Goal: Task Accomplishment & Management: Use online tool/utility

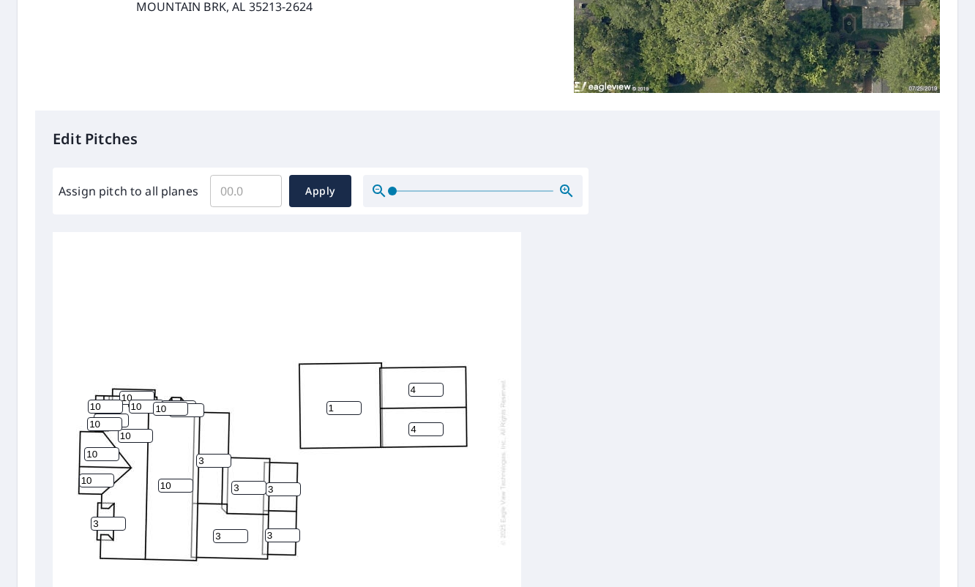
scroll to position [439, 0]
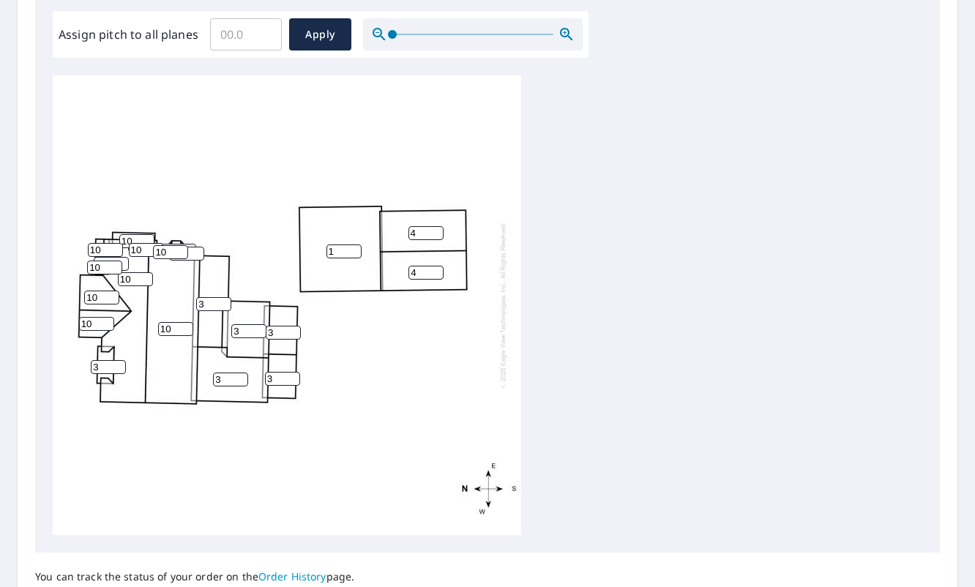
click at [126, 281] on input "10" at bounding box center [135, 279] width 35 height 14
type input "11"
click at [102, 298] on input "10" at bounding box center [101, 298] width 35 height 14
type input "11"
click at [94, 328] on input "10" at bounding box center [96, 324] width 35 height 14
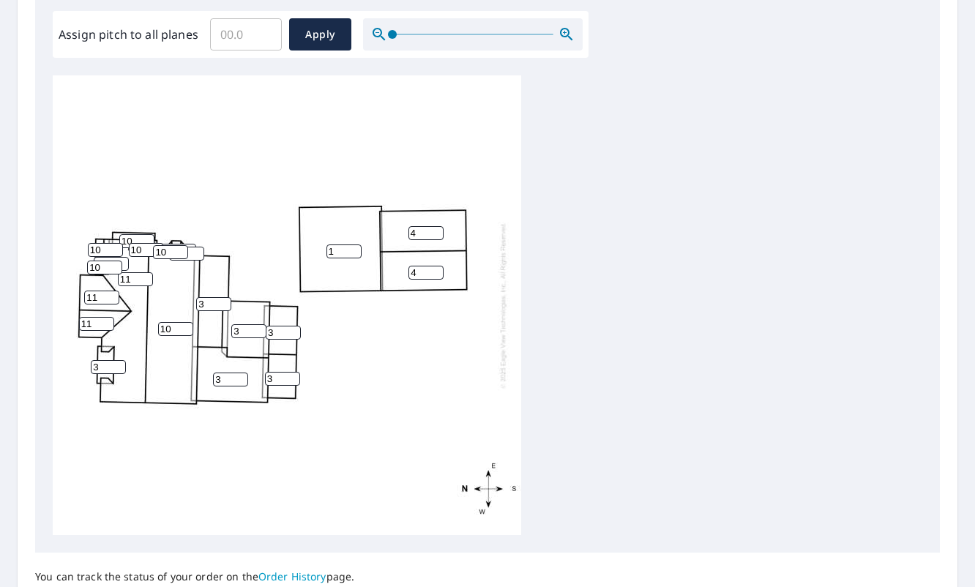
type input "11"
click at [175, 326] on input "10" at bounding box center [175, 329] width 35 height 14
type input "11"
type input "4"
click at [125, 262] on input "4" at bounding box center [111, 264] width 35 height 14
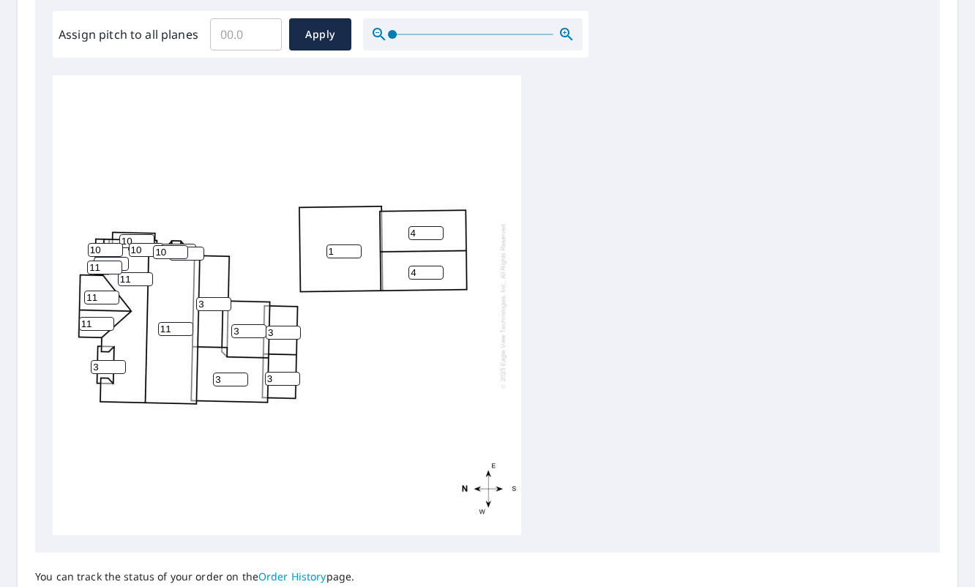
type input "11"
click at [110, 267] on input "11" at bounding box center [104, 267] width 35 height 14
click at [114, 251] on input "9" at bounding box center [105, 250] width 35 height 14
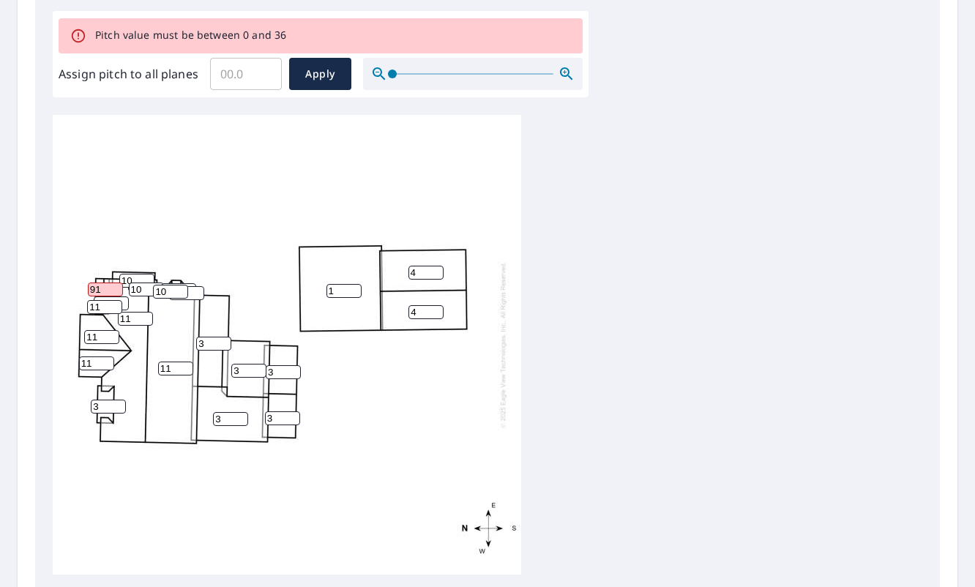
type input "9"
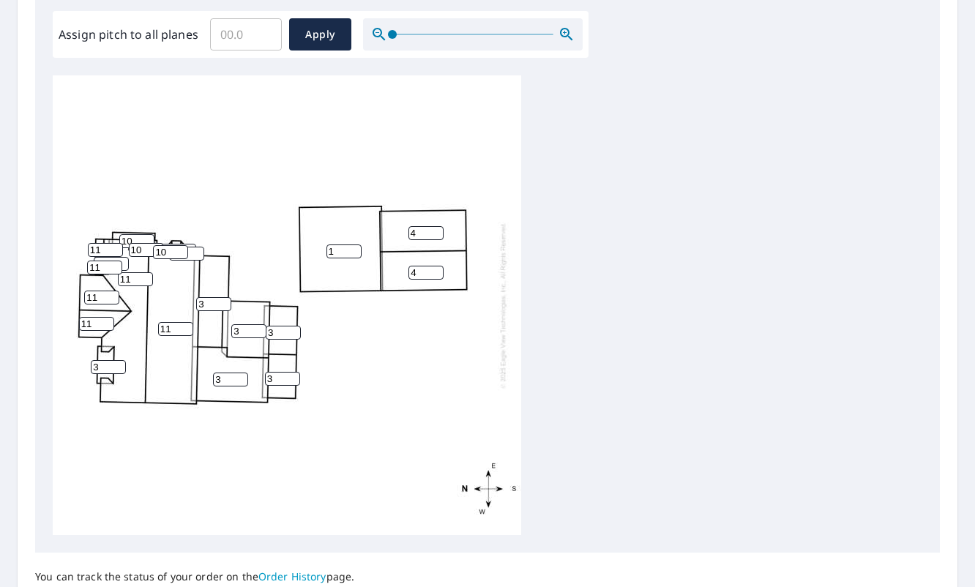
type input "11"
click at [130, 243] on input "10" at bounding box center [146, 250] width 35 height 14
click at [144, 247] on input "10" at bounding box center [146, 250] width 35 height 14
type input "11"
click at [173, 254] on input "10" at bounding box center [170, 252] width 35 height 14
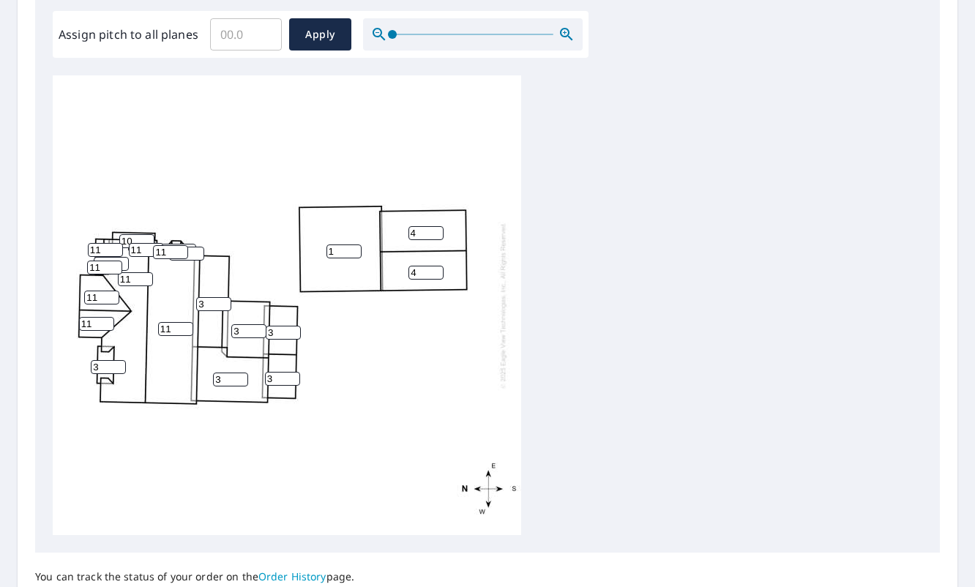
type input "11"
click at [138, 240] on input "10" at bounding box center [136, 241] width 35 height 14
type input "11"
type input "5"
click at [123, 258] on input "5" at bounding box center [111, 264] width 35 height 14
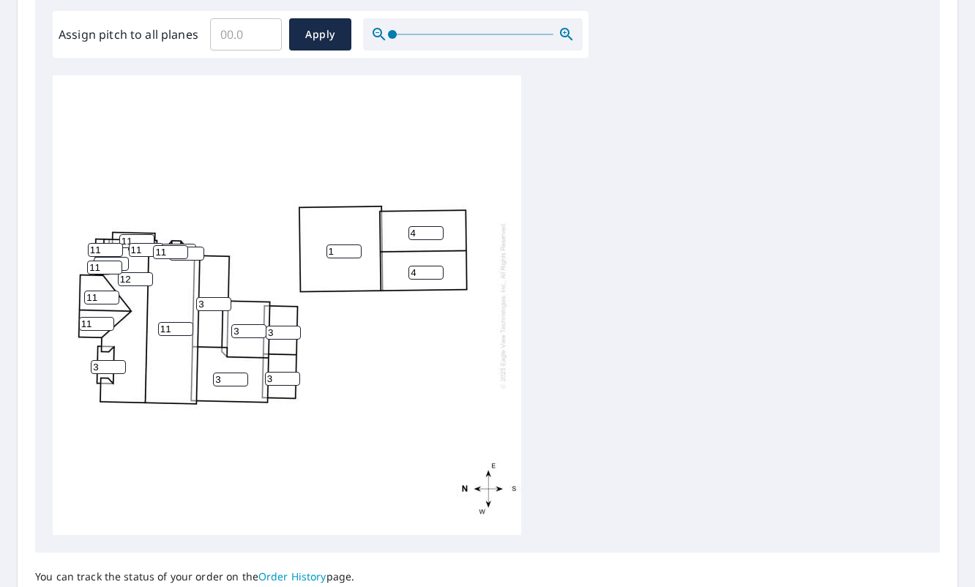
click at [148, 277] on input "12" at bounding box center [135, 279] width 35 height 14
type input "11"
click at [144, 283] on input "11" at bounding box center [135, 279] width 35 height 14
click at [111, 259] on input "5" at bounding box center [111, 264] width 35 height 14
type input "11"
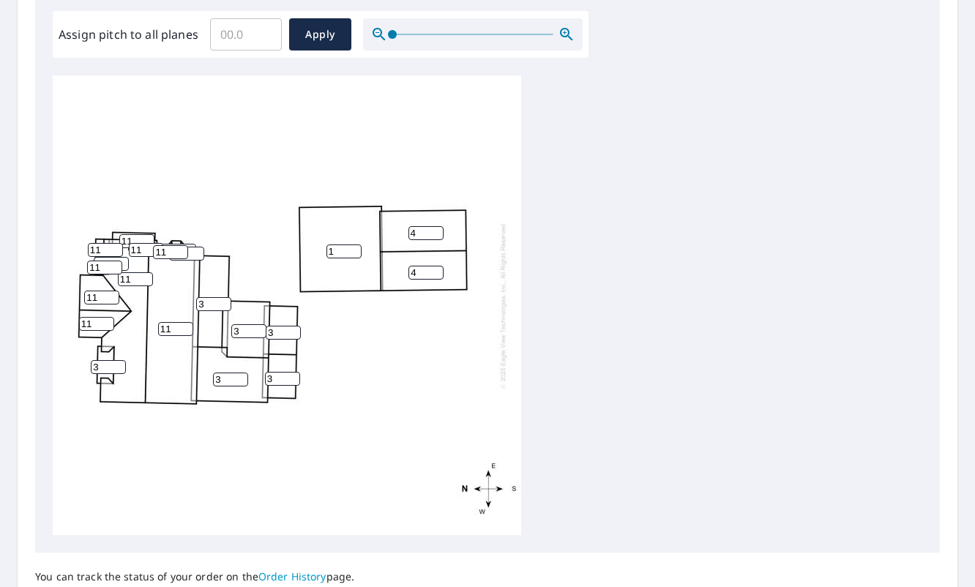
click at [61, 260] on div "11 1 11 3 4 4 3 3 3 3 11 11 3 11 11 11 11 11 10 10 11" at bounding box center [287, 305] width 468 height 460
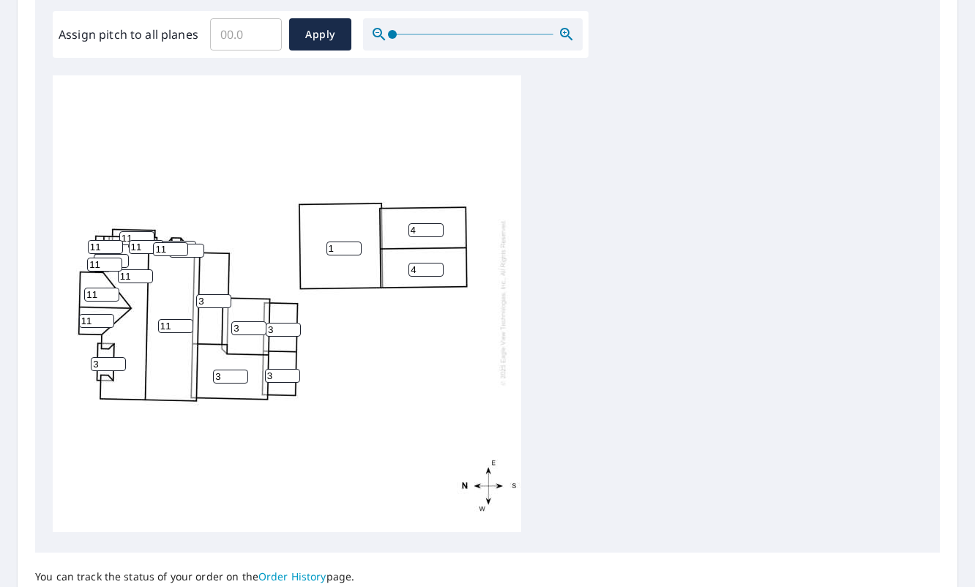
scroll to position [0, 0]
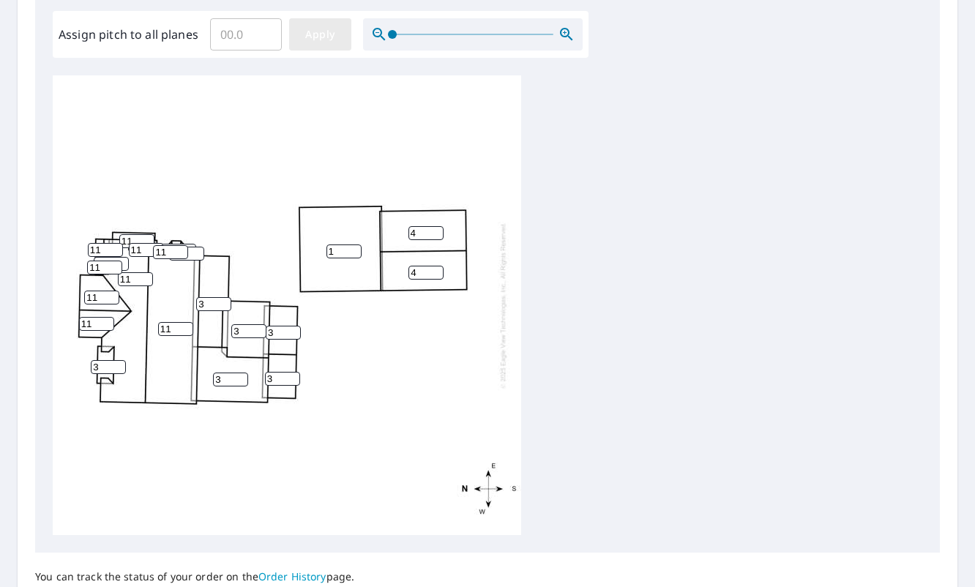
click at [310, 31] on span "Apply" at bounding box center [320, 35] width 39 height 18
click at [146, 278] on input "1" at bounding box center [135, 279] width 35 height 14
type input "11"
click at [97, 299] on input "number" at bounding box center [101, 298] width 35 height 14
type input "11"
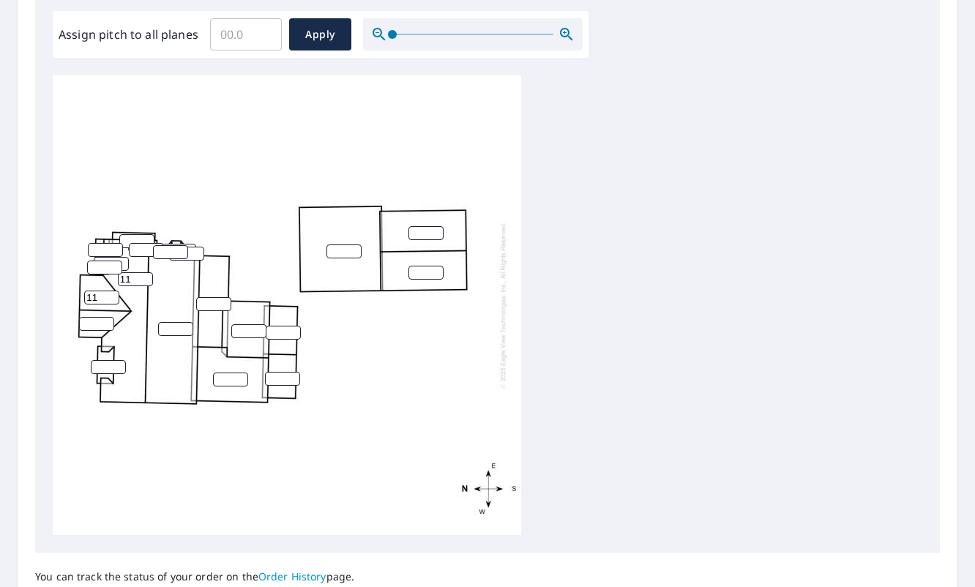
click at [98, 326] on input "number" at bounding box center [96, 324] width 35 height 14
type input "11"
click at [99, 367] on input "number" at bounding box center [108, 367] width 35 height 14
type input "1"
type input "3"
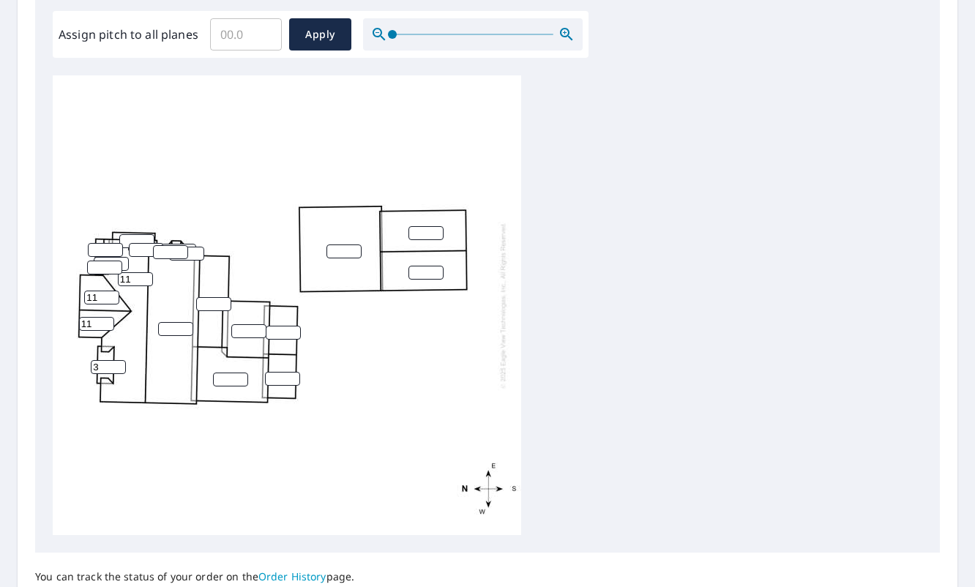
click at [179, 329] on input "number" at bounding box center [175, 329] width 35 height 14
type input "11"
click at [171, 250] on input "number" at bounding box center [170, 252] width 35 height 14
type input "11"
click at [146, 252] on input "number" at bounding box center [146, 250] width 35 height 14
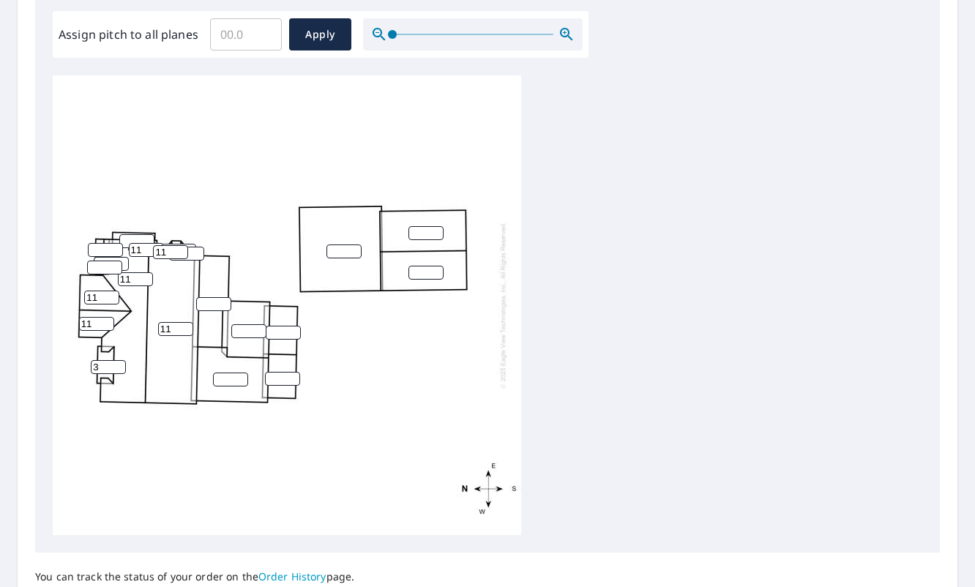
type input "11"
click at [132, 239] on input "number" at bounding box center [136, 241] width 35 height 14
type input "11"
click at [105, 247] on input "number" at bounding box center [105, 250] width 35 height 14
type input "11"
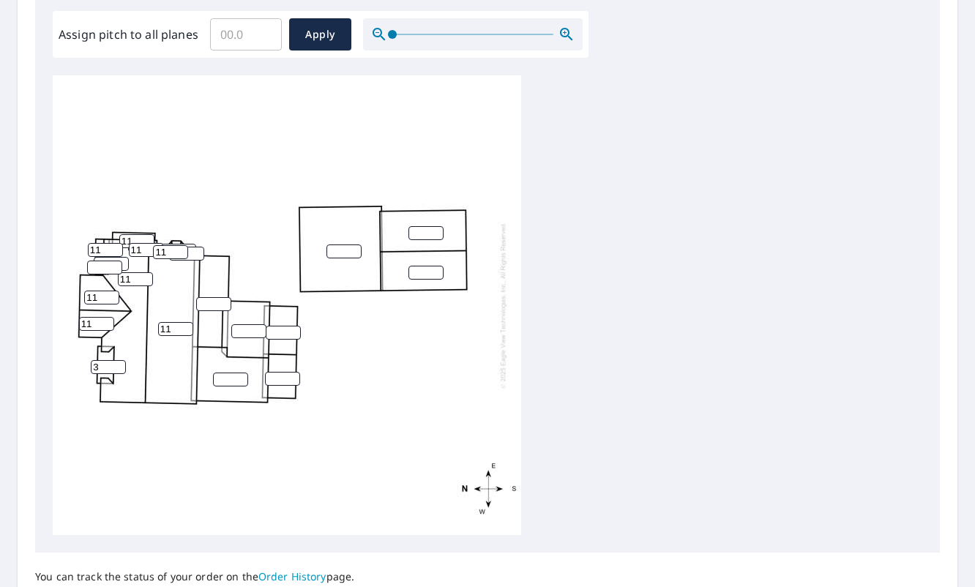
click at [105, 268] on input "number" at bounding box center [104, 267] width 35 height 14
type input "11"
click at [125, 260] on input "1" at bounding box center [111, 264] width 35 height 14
type input "1"
type input "11"
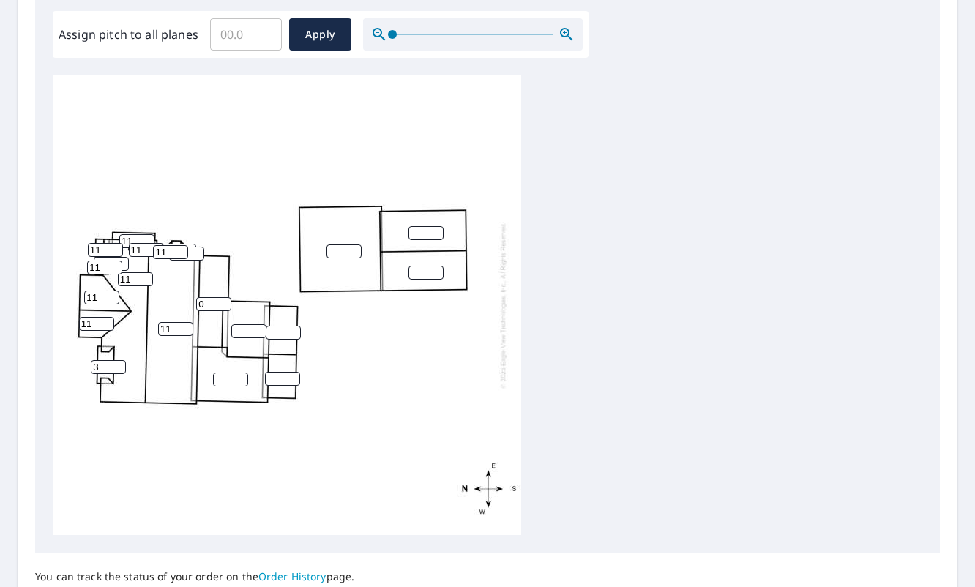
click at [218, 309] on input "0" at bounding box center [213, 304] width 35 height 14
type input "0"
type input "3"
click at [220, 375] on input "number" at bounding box center [230, 379] width 35 height 14
type input "3"
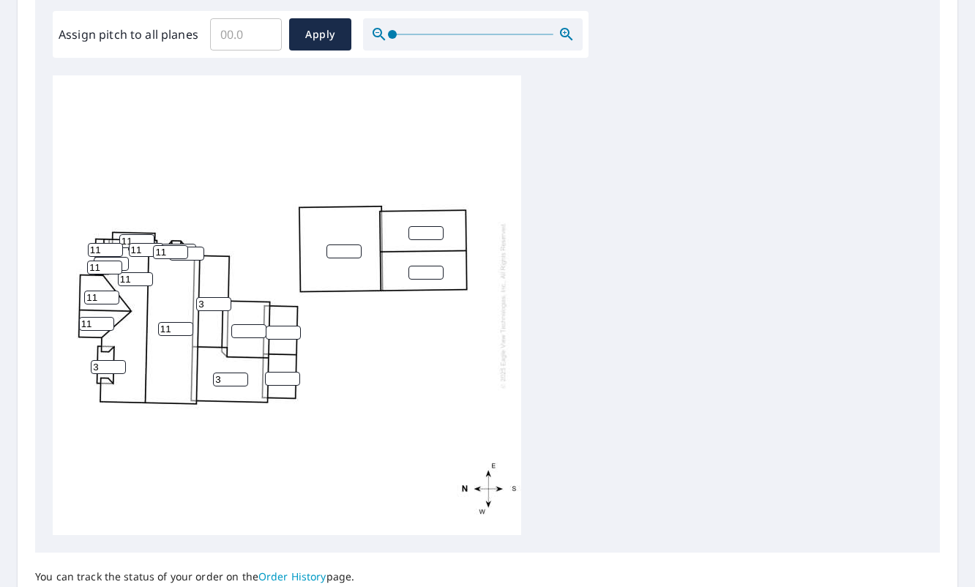
click at [243, 321] on div "11 11 3 3 11 11 3 11 11 11 11 11 11" at bounding box center [287, 305] width 468 height 460
click at [245, 332] on input "number" at bounding box center [248, 331] width 35 height 14
type input "3"
click at [274, 331] on input "number" at bounding box center [283, 333] width 35 height 14
type input "3"
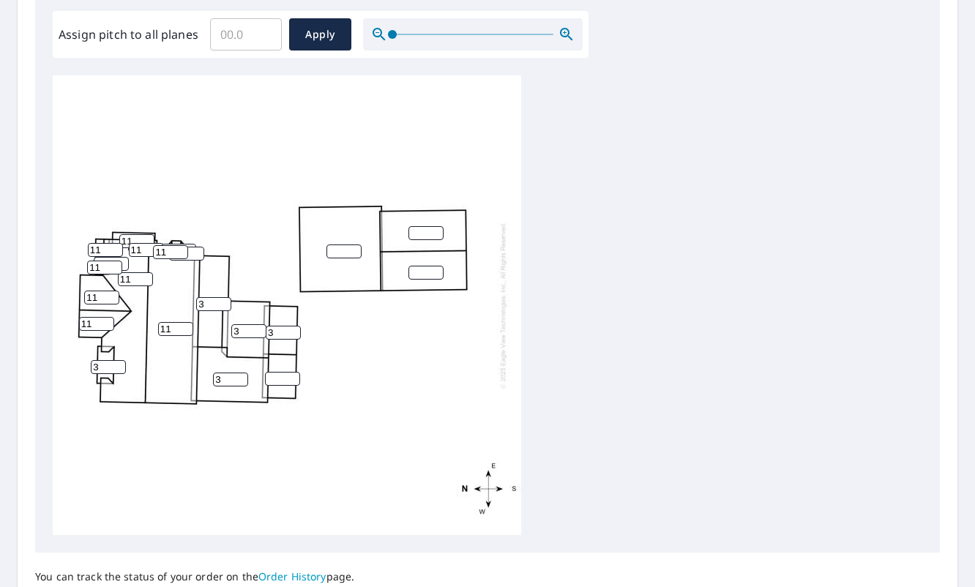
click at [275, 376] on input "number" at bounding box center [282, 379] width 35 height 14
type input "3"
click at [348, 252] on input "0" at bounding box center [343, 251] width 35 height 14
type input "0"
type input "1"
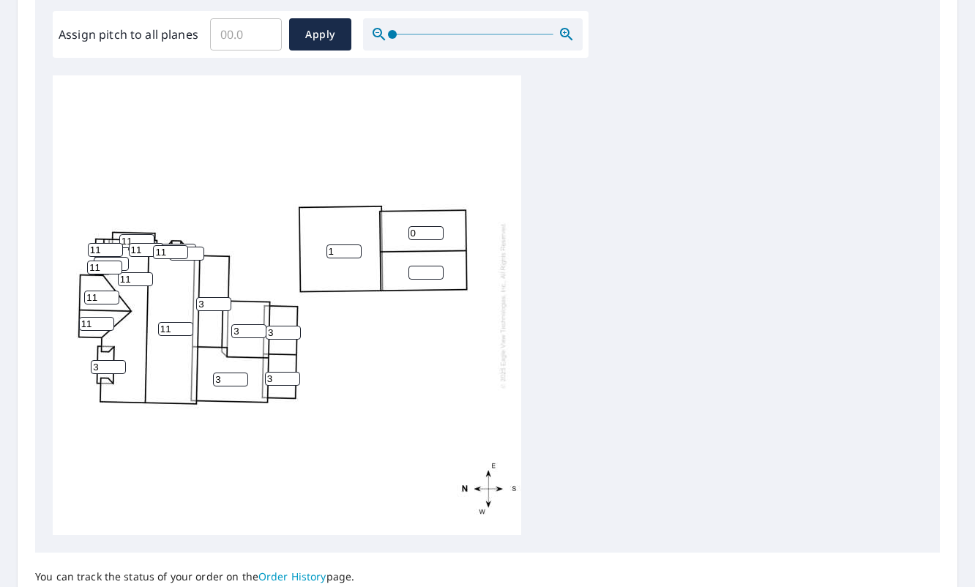
type input "0"
click at [433, 235] on input "0" at bounding box center [425, 233] width 35 height 14
type input "4"
click at [419, 266] on input "number" at bounding box center [425, 273] width 35 height 14
type input "4"
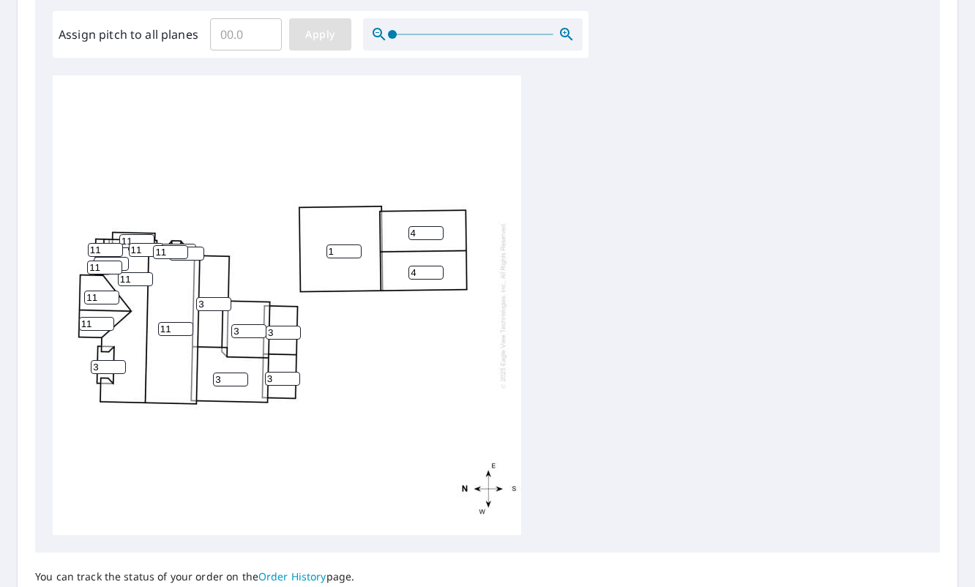
click at [310, 35] on span "Apply" at bounding box center [320, 35] width 39 height 18
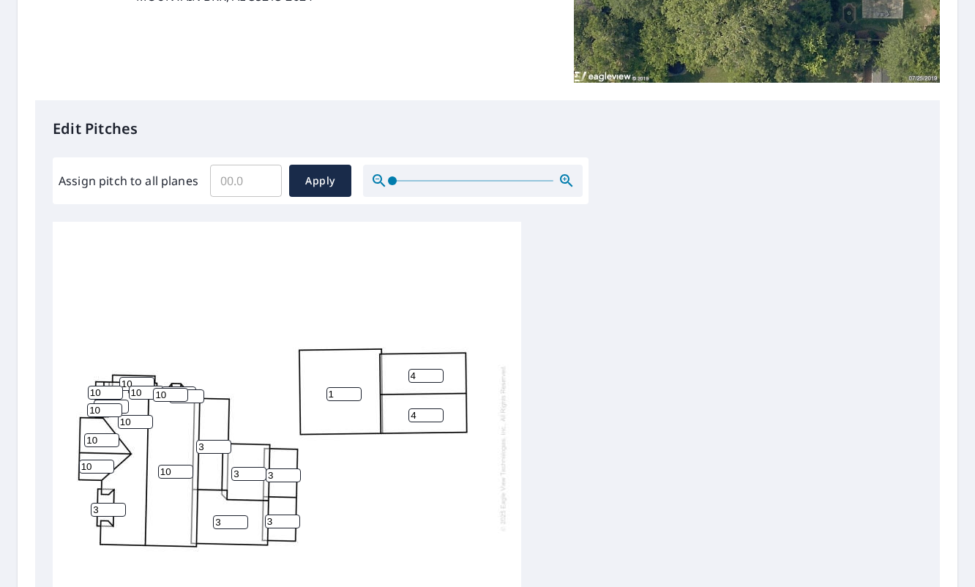
scroll to position [366, 0]
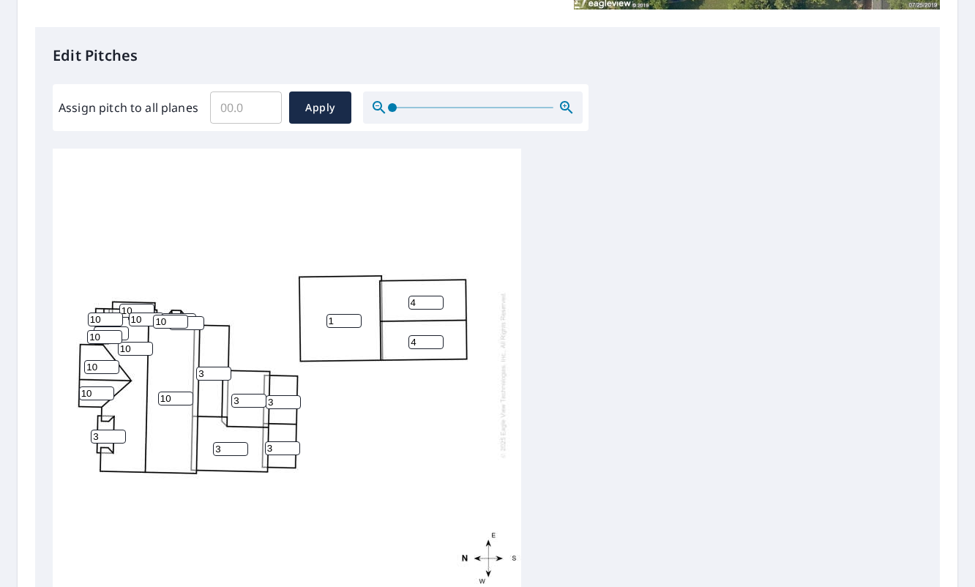
click at [105, 347] on div "10 1 10 3 4 4 3 3 3 3 10 10 3 10 10 3 10 10 10 10 10" at bounding box center [287, 375] width 468 height 460
click at [105, 348] on div "10 1 10 3 4 4 3 3 3 3 10 10 3 10 10 3 10 10 10 10 10" at bounding box center [287, 375] width 468 height 460
click at [105, 360] on input "10" at bounding box center [101, 367] width 35 height 14
type input "11"
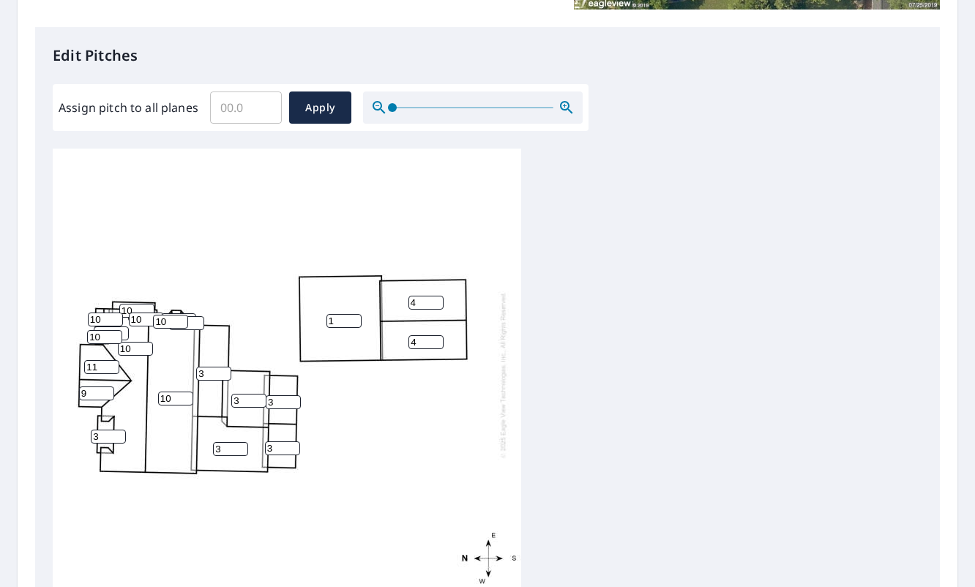
click at [102, 386] on input "9" at bounding box center [96, 393] width 35 height 14
click at [92, 386] on input "9" at bounding box center [96, 393] width 35 height 14
click at [108, 386] on input "10" at bounding box center [96, 393] width 35 height 14
type input "11"
click at [108, 386] on input "11" at bounding box center [96, 393] width 35 height 14
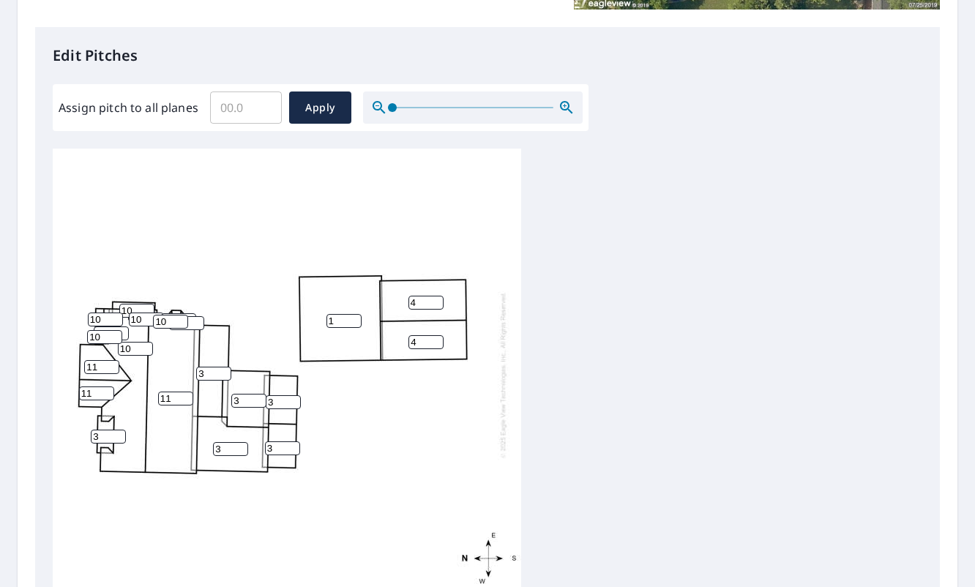
type input "11"
click at [184, 391] on input "11" at bounding box center [175, 398] width 35 height 14
type input "11"
click at [146, 342] on input "11" at bounding box center [135, 349] width 35 height 14
type input "4"
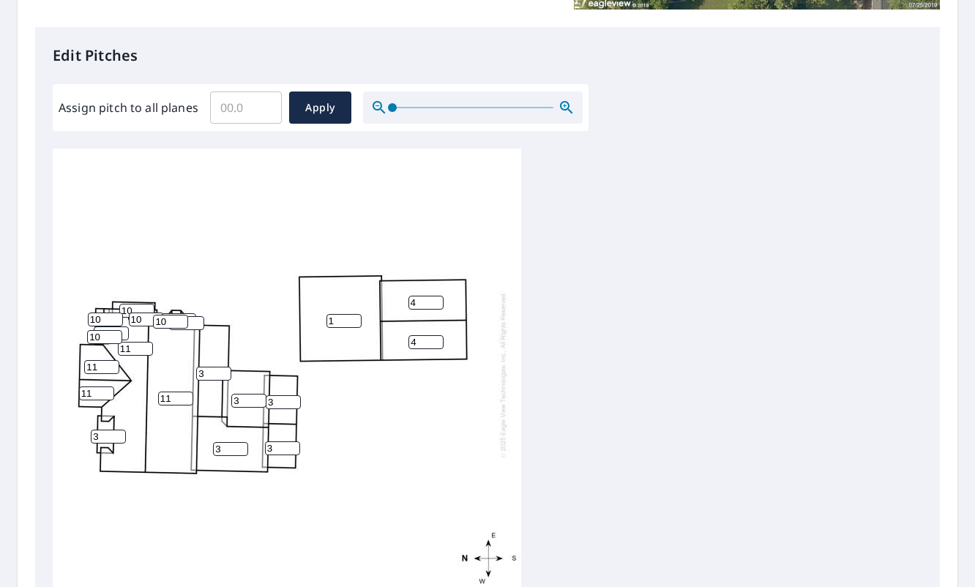
click at [124, 326] on input "4" at bounding box center [111, 333] width 35 height 14
type input "11"
click at [116, 330] on input "11" at bounding box center [104, 337] width 35 height 14
type input "11"
click at [116, 312] on input "11" at bounding box center [105, 319] width 35 height 14
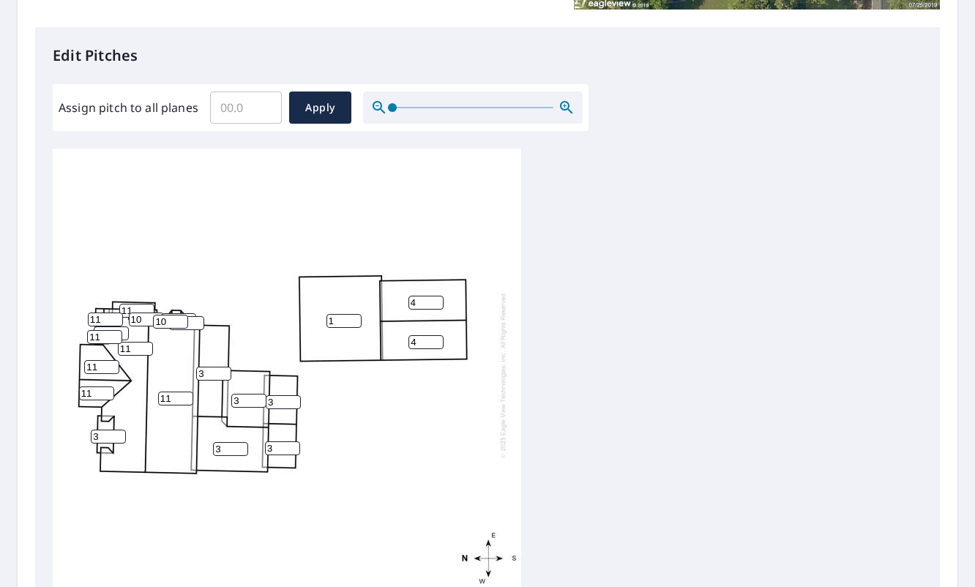
type input "11"
click at [144, 304] on input "11" at bounding box center [136, 311] width 35 height 14
type input "11"
click at [151, 312] on input "11" at bounding box center [146, 319] width 35 height 14
type input "11"
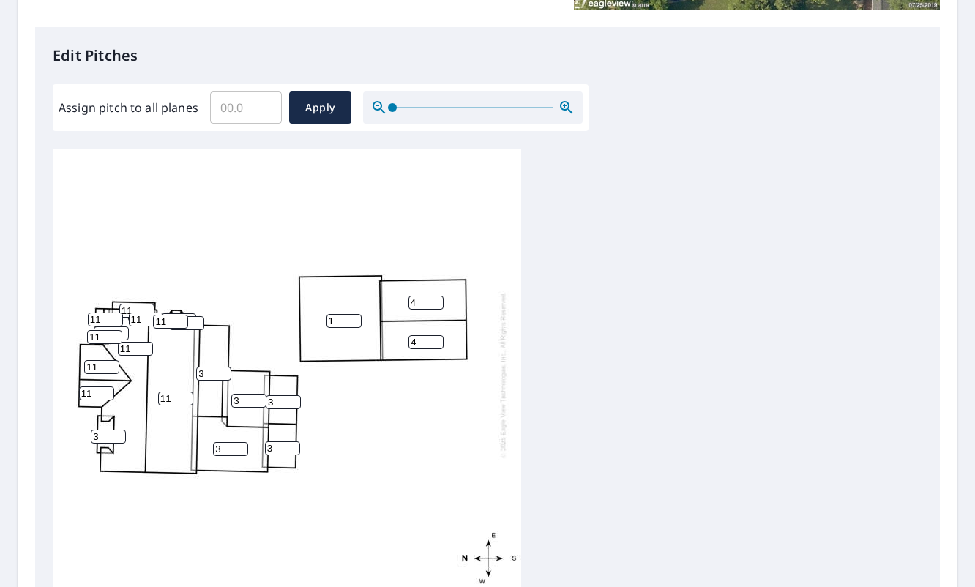
click at [182, 315] on input "11" at bounding box center [170, 322] width 35 height 14
click at [326, 101] on span "Apply" at bounding box center [320, 108] width 39 height 18
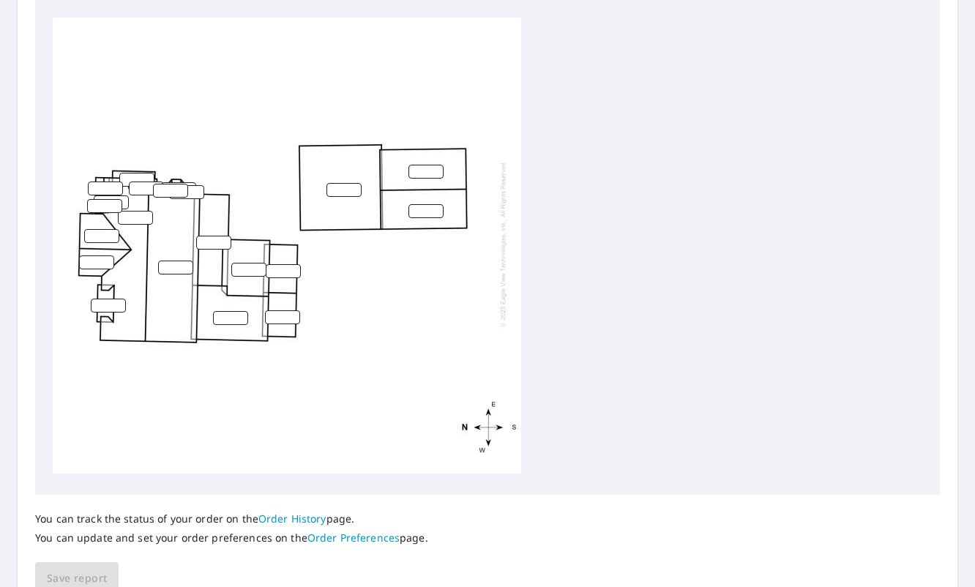
scroll to position [571, 0]
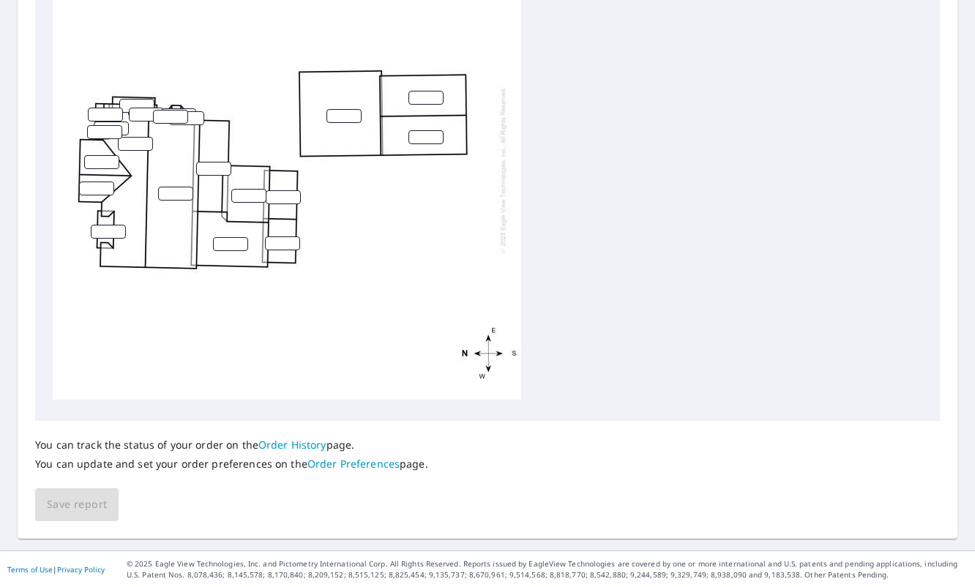
click at [267, 442] on link "Order History" at bounding box center [292, 445] width 68 height 14
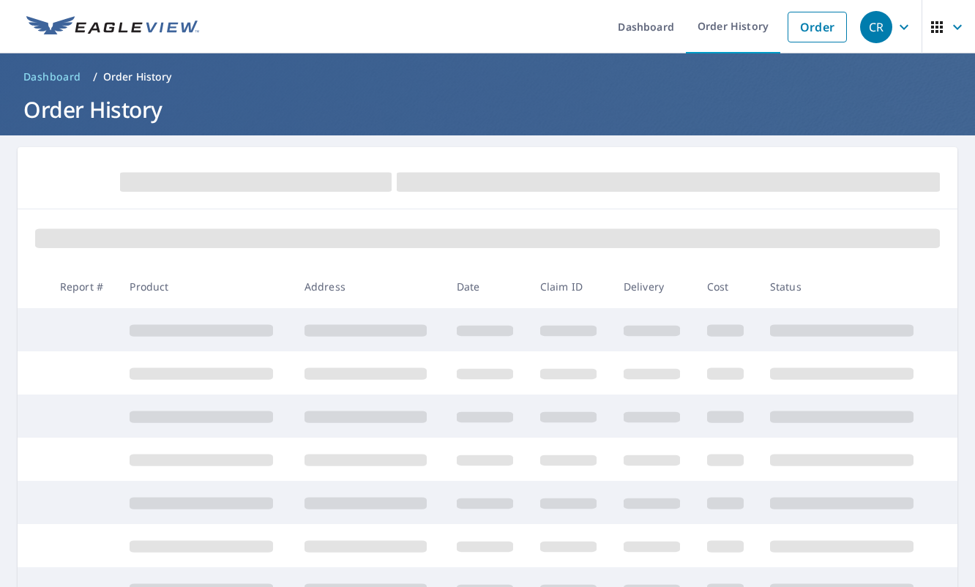
scroll to position [260, 0]
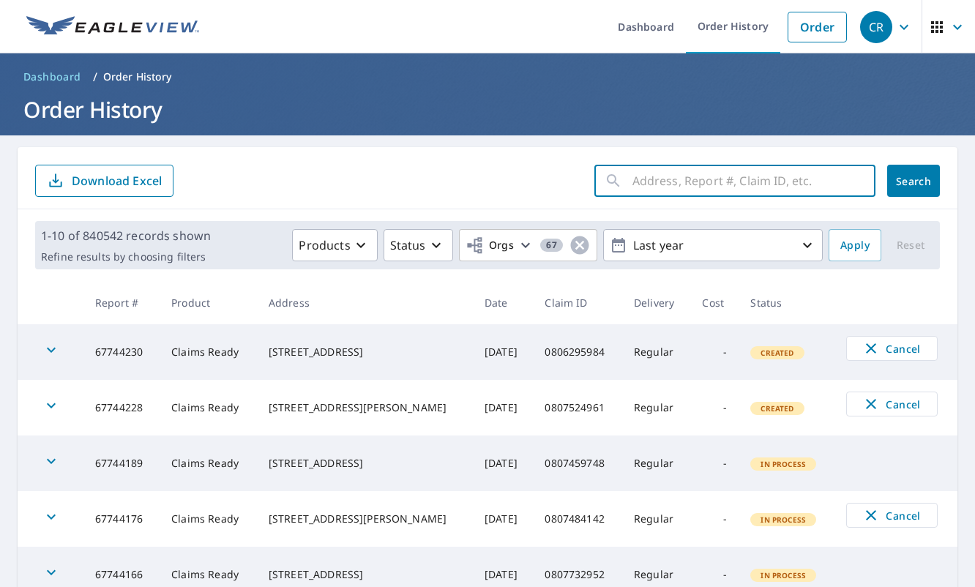
click at [659, 168] on input "text" at bounding box center [753, 180] width 243 height 41
paste input "1007 SIMS AVE"
type input "1007 SIMS AVE mountain brk alabama"
click at [899, 174] on span "Search" at bounding box center [913, 181] width 29 height 14
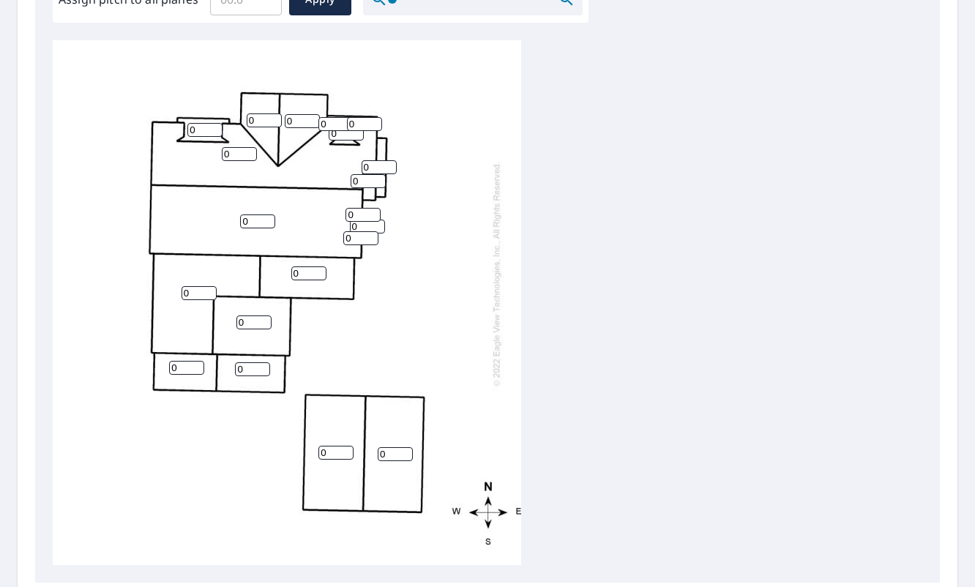
scroll to position [439, 0]
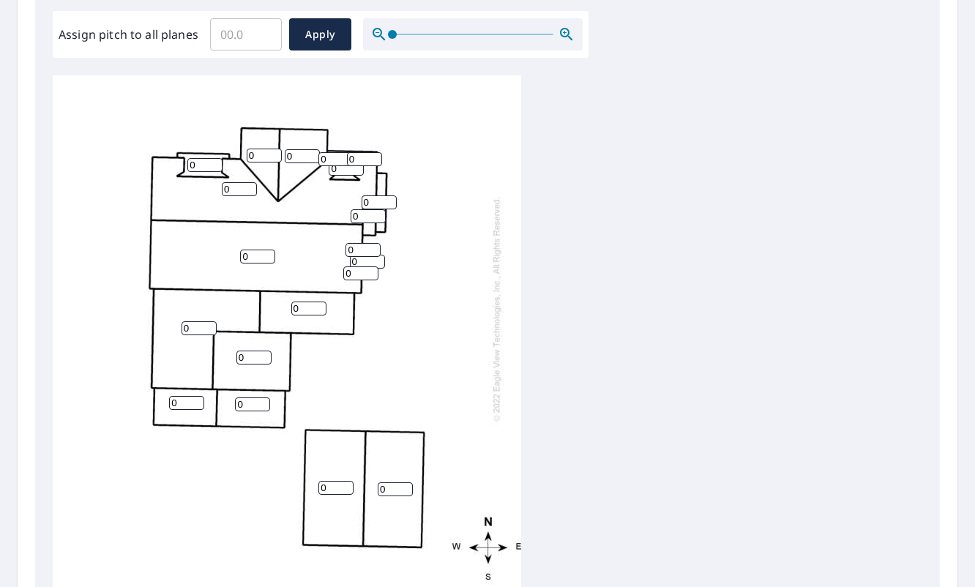
click at [266, 157] on input "0" at bounding box center [264, 156] width 35 height 14
type input "0"
type input "11"
drag, startPoint x: 288, startPoint y: 151, endPoint x: 278, endPoint y: 151, distance: 9.5
click at [279, 151] on div "0 0 0 0 0 0 0 0 0 0 11 0 0 0 0 0 0 0 0 0" at bounding box center [287, 337] width 468 height 525
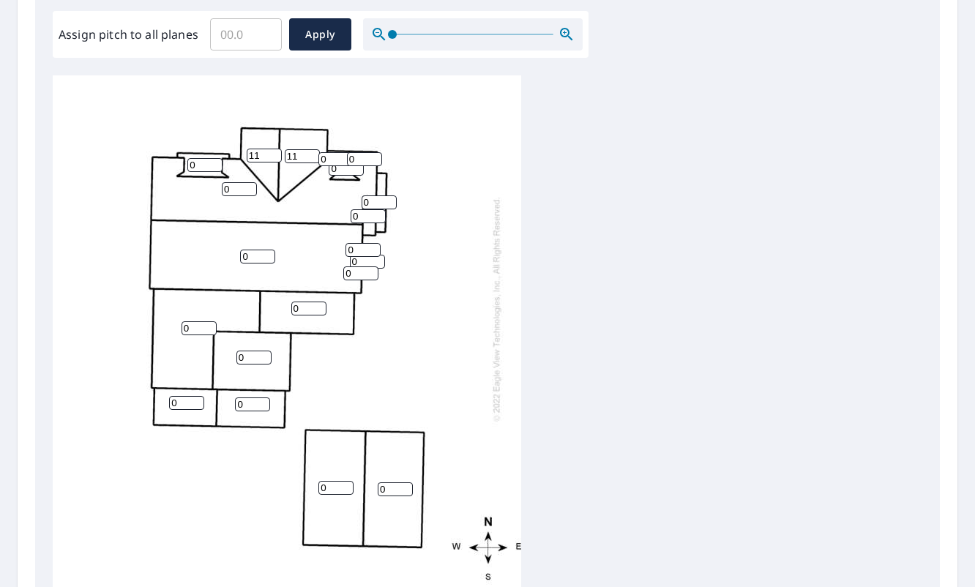
type input "11"
drag, startPoint x: 334, startPoint y: 160, endPoint x: 309, endPoint y: 160, distance: 24.9
click at [309, 160] on div "0 0 0 0 0 0 0 0 0 11 11 0 0 0 0 0 0 0 0 0" at bounding box center [287, 337] width 468 height 525
type input "11"
drag, startPoint x: 364, startPoint y: 160, endPoint x: 333, endPoint y: 160, distance: 30.7
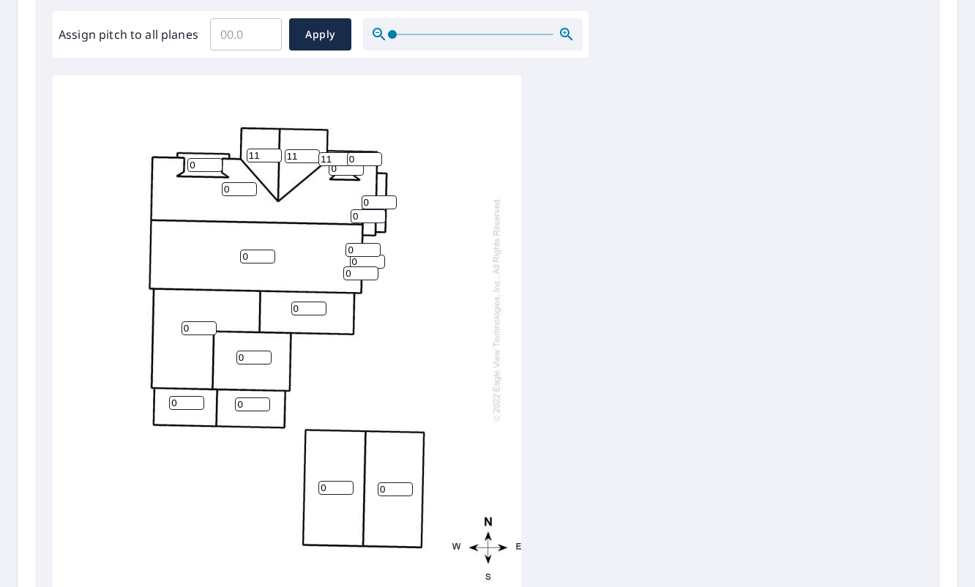
click at [333, 160] on div "0 0 0 0 0 0 0 0 0 11 11 0 0 0 0 11 0 0 0 0" at bounding box center [287, 337] width 468 height 525
type input "11"
drag, startPoint x: 341, startPoint y: 170, endPoint x: 293, endPoint y: 170, distance: 48.3
click at [293, 170] on div "0 0 0 0 0 0 0 0 0 11 11 0 0 0 0 11 11 0 0 0" at bounding box center [287, 337] width 468 height 525
type input "11"
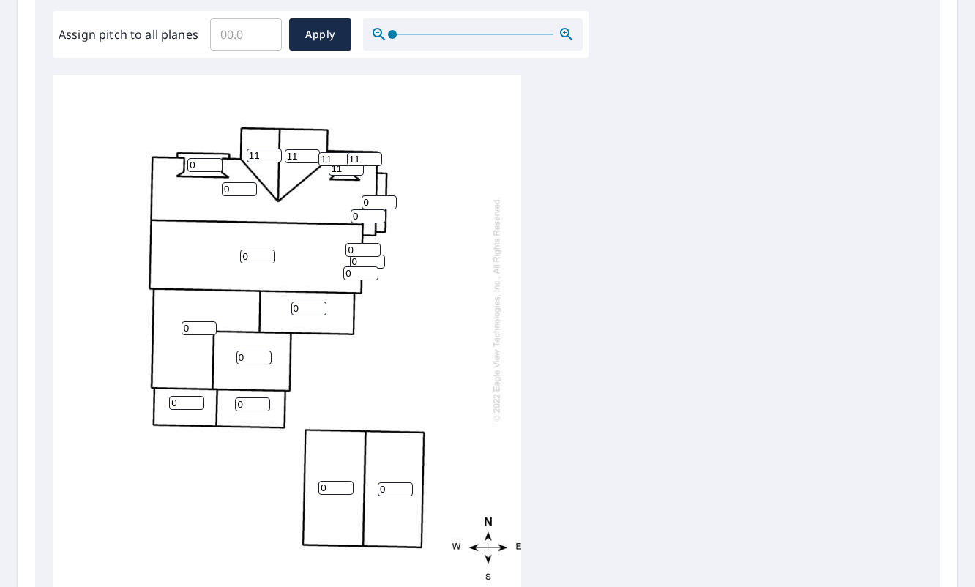
click at [381, 201] on input "0" at bounding box center [378, 202] width 35 height 14
type input "0"
drag, startPoint x: 379, startPoint y: 202, endPoint x: 357, endPoint y: 203, distance: 22.0
click at [357, 203] on div "0 0 0 0 0 0 0 0 0 11 11 0 0 11 11 11 0 0 0" at bounding box center [287, 337] width 468 height 525
type input "11"
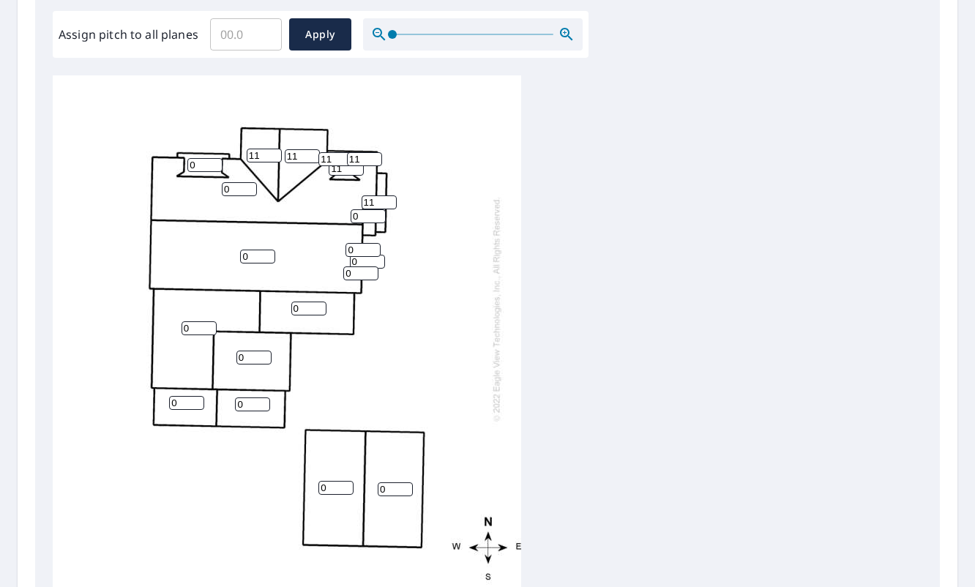
click at [320, 217] on div "0 0 0 0 0 0 0 0 0 11 11 0 11 0 11 11 11 0 0 0" at bounding box center [287, 337] width 468 height 525
type input "11"
drag, startPoint x: 242, startPoint y: 190, endPoint x: 200, endPoint y: 190, distance: 41.7
click at [200, 190] on div "0 0 0 0 0 0 0 0 0 11 11 0 11 11 11 11 11 0 0 0" at bounding box center [287, 337] width 468 height 525
type input "11"
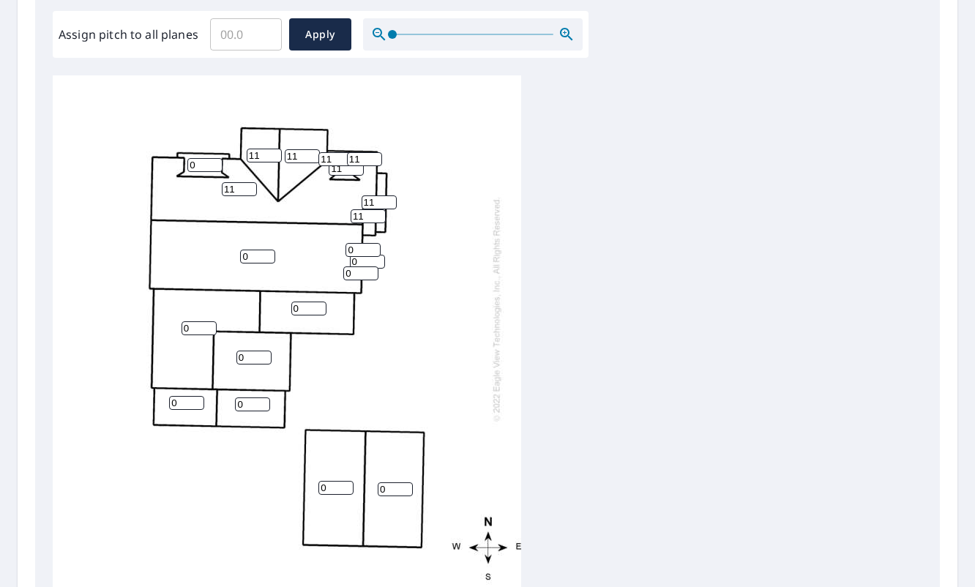
click at [208, 165] on input "0" at bounding box center [204, 165] width 35 height 14
drag, startPoint x: 208, startPoint y: 165, endPoint x: 167, endPoint y: 165, distance: 41.0
click at [167, 165] on div "0 11 0 0 0 0 0 0 0 11 11 0 11 11 11 11 11 0 0 0" at bounding box center [287, 337] width 468 height 525
type input "3"
click at [249, 257] on input "0" at bounding box center [257, 257] width 35 height 14
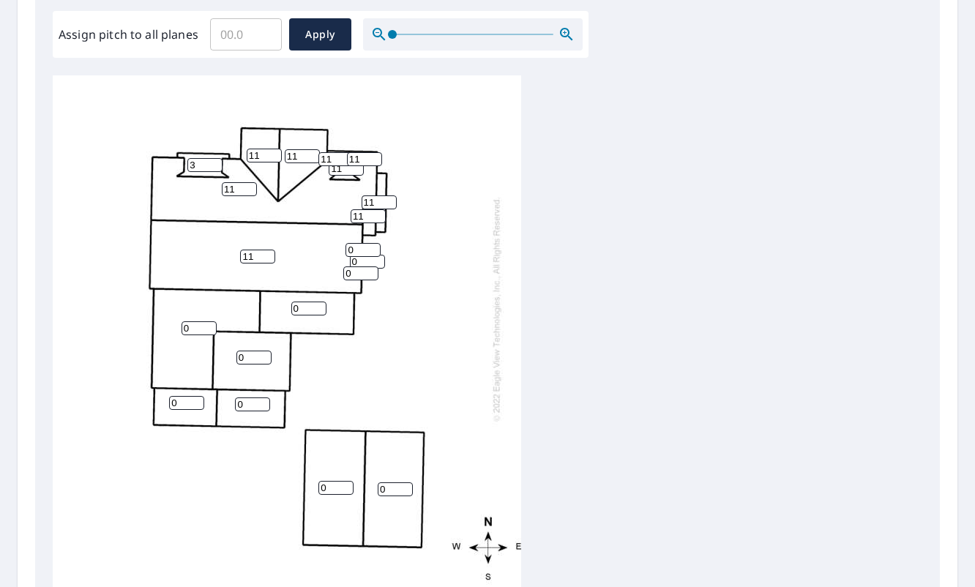
type input "11"
click at [369, 244] on input "1" at bounding box center [362, 250] width 35 height 14
click at [369, 244] on input "2" at bounding box center [362, 250] width 35 height 14
drag, startPoint x: 369, startPoint y: 244, endPoint x: 311, endPoint y: 245, distance: 57.8
click at [345, 245] on input "5" at bounding box center [362, 250] width 35 height 14
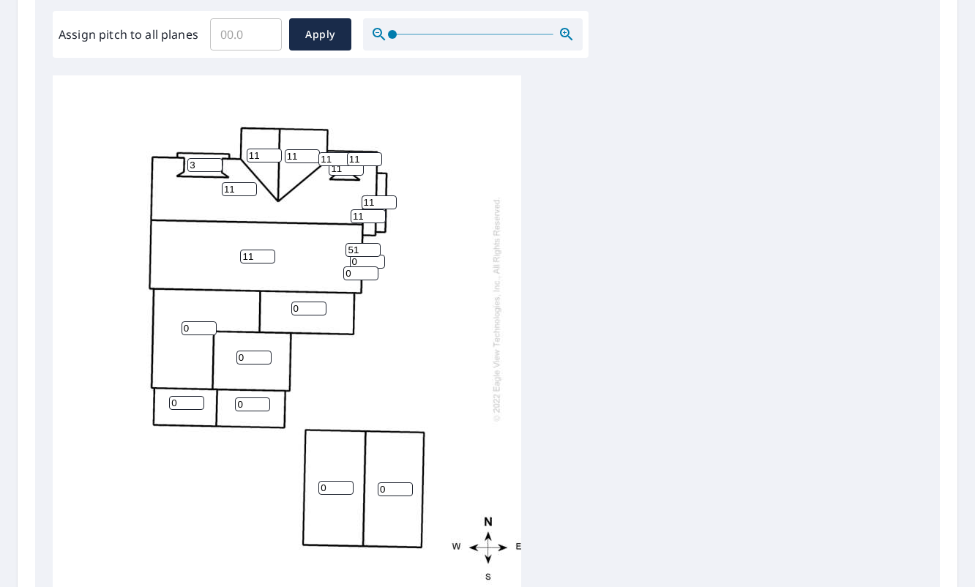
type input "5"
type input "11"
click at [315, 302] on input "1" at bounding box center [308, 308] width 35 height 14
click at [321, 304] on input "2" at bounding box center [308, 308] width 35 height 14
click at [321, 304] on input "3" at bounding box center [308, 308] width 35 height 14
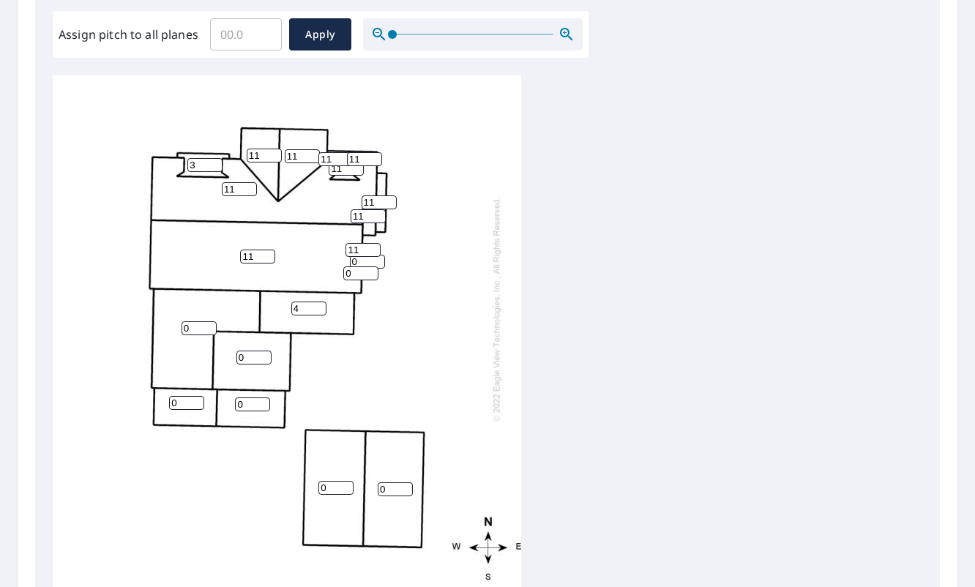
click at [321, 304] on input "4" at bounding box center [308, 308] width 35 height 14
click at [321, 304] on input "5" at bounding box center [308, 308] width 35 height 14
click at [318, 315] on input "5" at bounding box center [308, 308] width 35 height 14
click at [318, 309] on input "4" at bounding box center [308, 308] width 35 height 14
click at [318, 309] on input "3" at bounding box center [308, 308] width 35 height 14
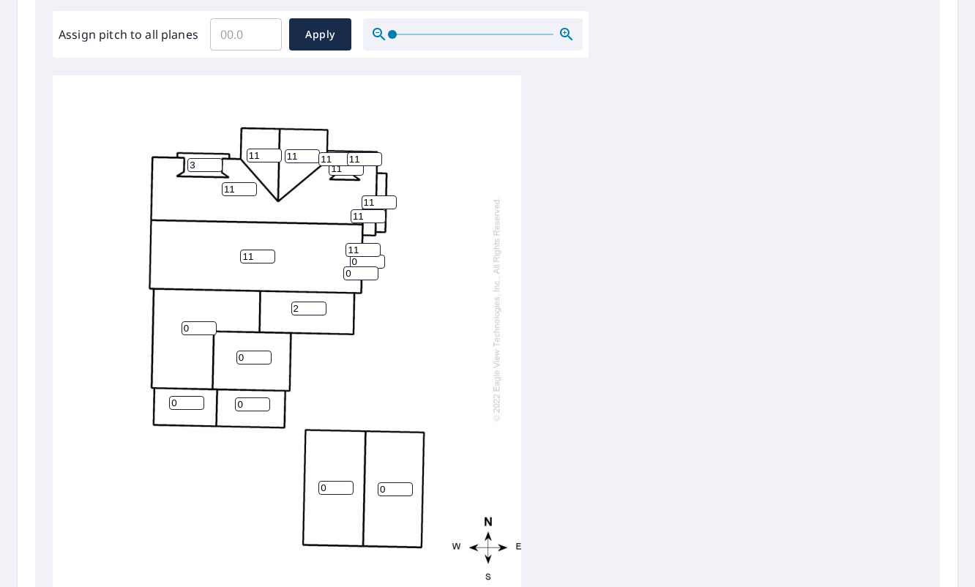
click at [318, 309] on input "2" at bounding box center [308, 308] width 35 height 14
click at [318, 309] on input "1" at bounding box center [308, 308] width 35 height 14
click at [192, 325] on input "0" at bounding box center [198, 328] width 35 height 14
click at [319, 306] on input "2" at bounding box center [308, 308] width 35 height 14
type input "3"
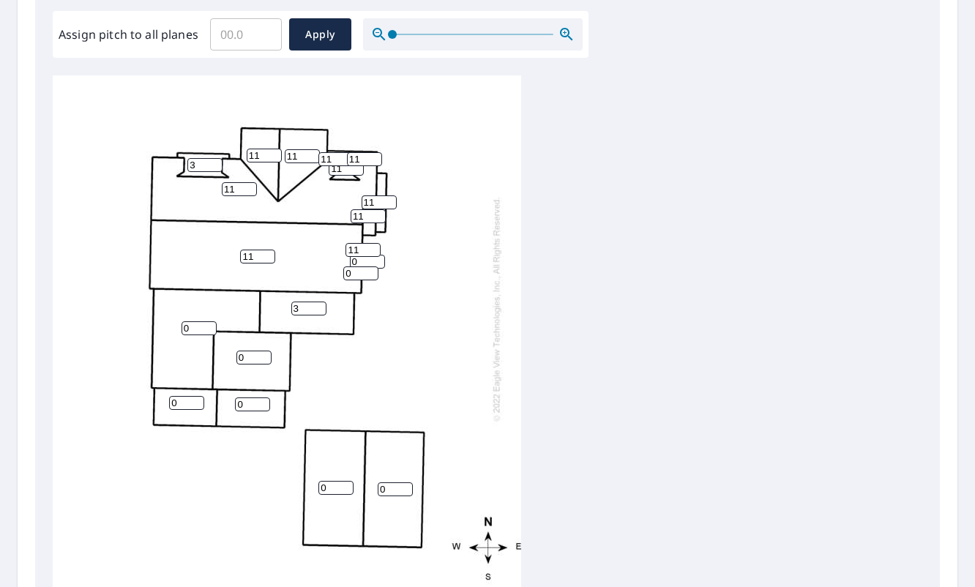
click at [319, 306] on input "3" at bounding box center [308, 308] width 35 height 14
click at [203, 329] on input "0" at bounding box center [198, 328] width 35 height 14
type input "3"
click at [245, 353] on input "0" at bounding box center [253, 358] width 35 height 14
type input "0"
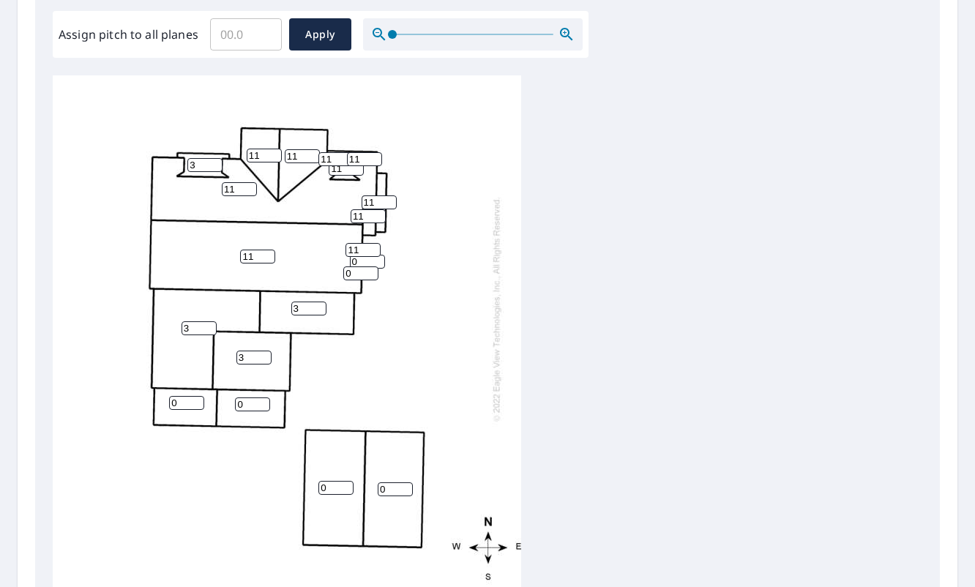
type input "3"
drag, startPoint x: 261, startPoint y: 407, endPoint x: 233, endPoint y: 406, distance: 28.5
click at [235, 406] on input "0" at bounding box center [252, 404] width 35 height 14
type input "3"
click at [129, 405] on div "11 11 3 0 0 3 3 3 0 11 11 3 11 11 11 11 11 0 0 11" at bounding box center [287, 337] width 468 height 525
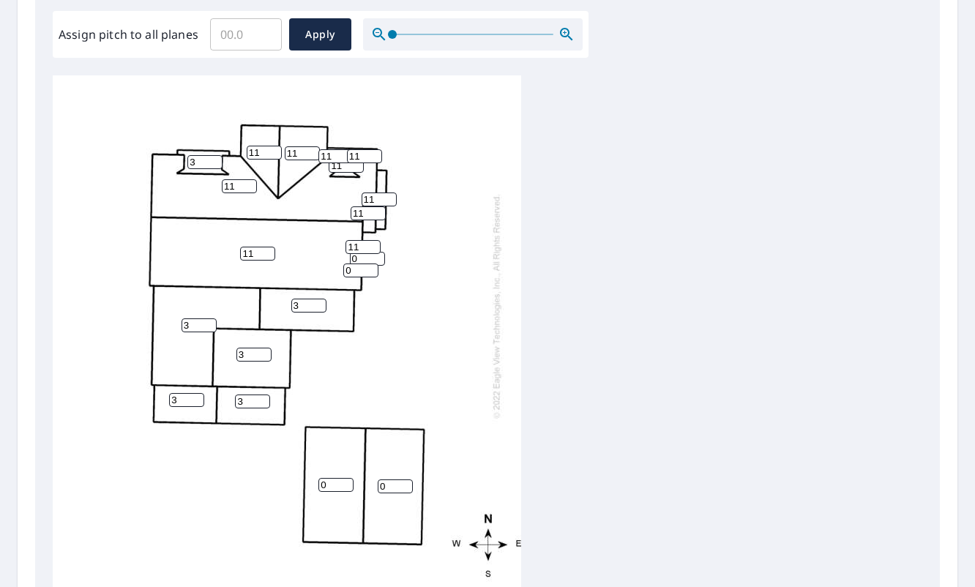
scroll to position [0, 0]
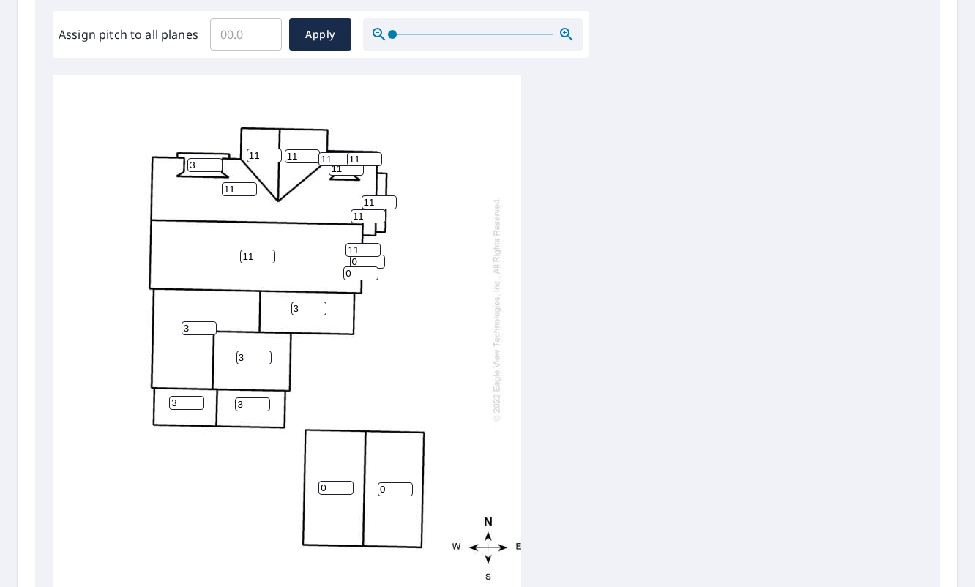
type input "3"
drag, startPoint x: 367, startPoint y: 262, endPoint x: 314, endPoint y: 264, distance: 52.7
click at [314, 264] on div "11 11 3 0 0 3 3 3 3 11 11 3 11 11 11 11 11 0 0 11" at bounding box center [287, 337] width 468 height 525
type input "11"
drag, startPoint x: 357, startPoint y: 274, endPoint x: 326, endPoint y: 282, distance: 32.0
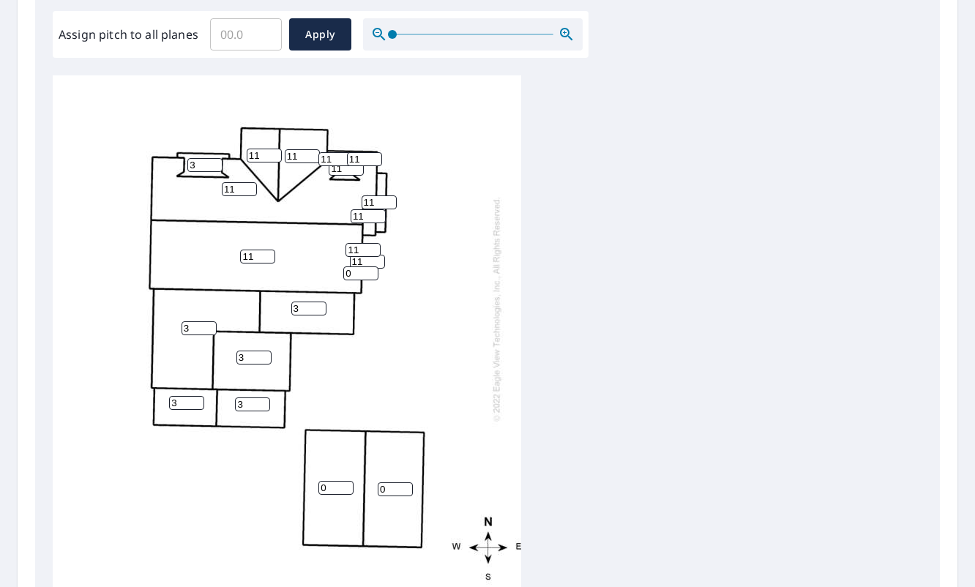
click at [326, 282] on div "11 11 3 0 0 3 3 3 3 11 11 3 11 11 11 11 11 11 0 11" at bounding box center [287, 337] width 468 height 525
type input "11"
click at [317, 32] on span "Apply" at bounding box center [320, 35] width 39 height 18
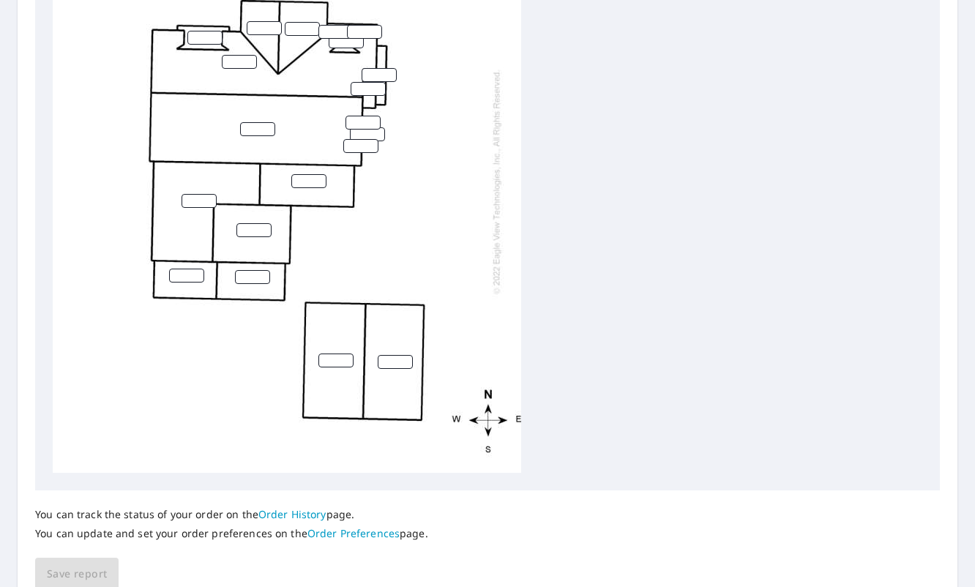
scroll to position [635, 0]
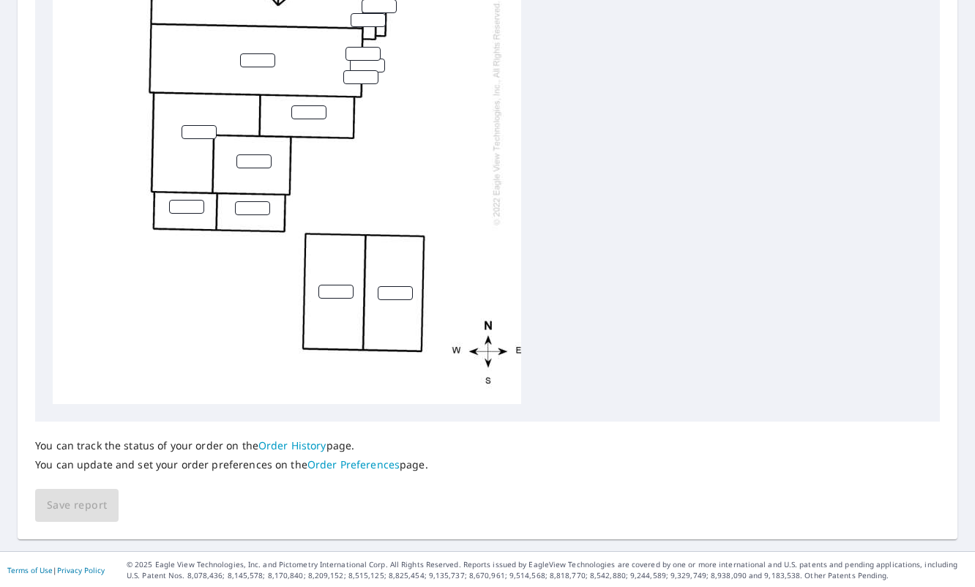
click at [241, 56] on input "number" at bounding box center [257, 60] width 35 height 14
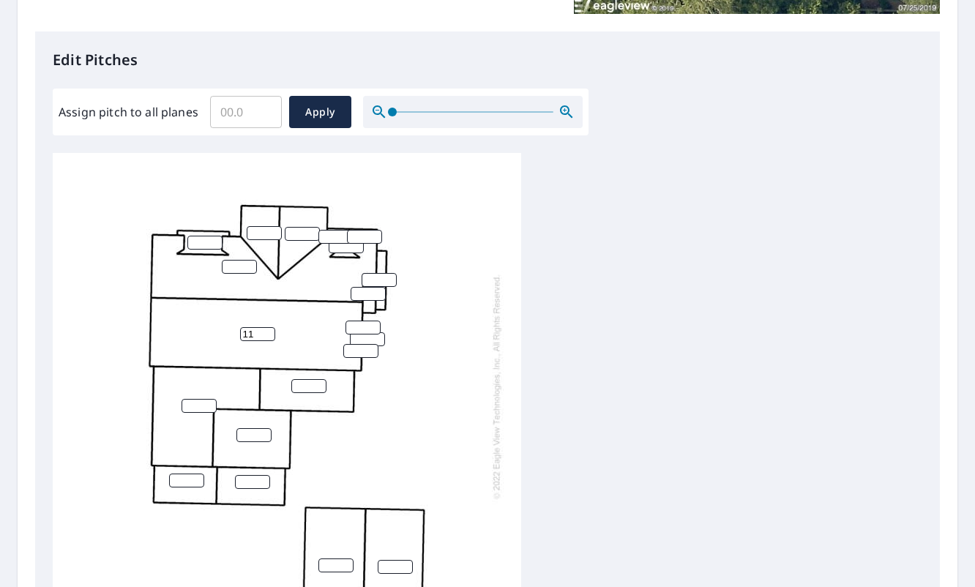
scroll to position [269, 0]
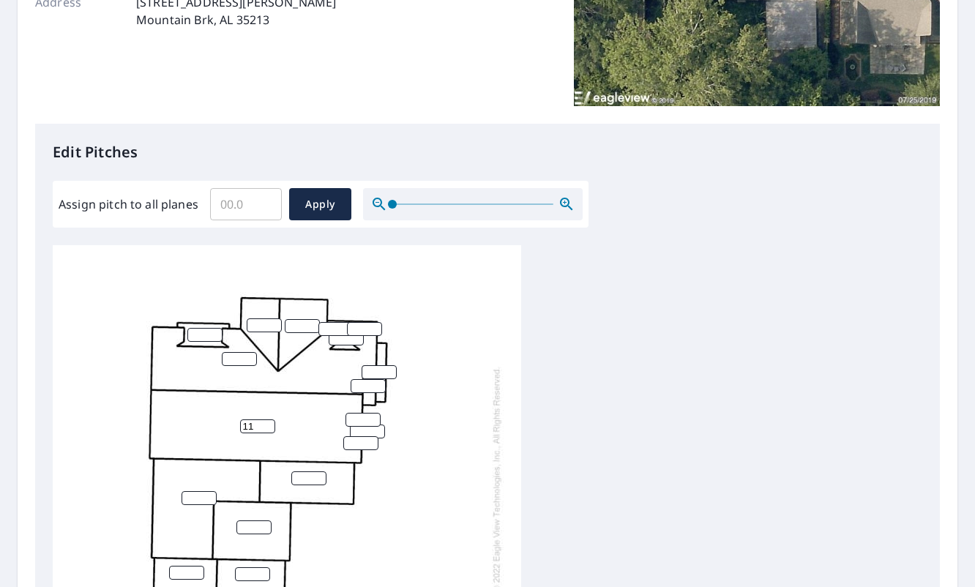
type input "11"
click at [214, 329] on input "1" at bounding box center [204, 335] width 35 height 14
type input "11"
click at [226, 352] on input "number" at bounding box center [239, 359] width 35 height 14
type input "11"
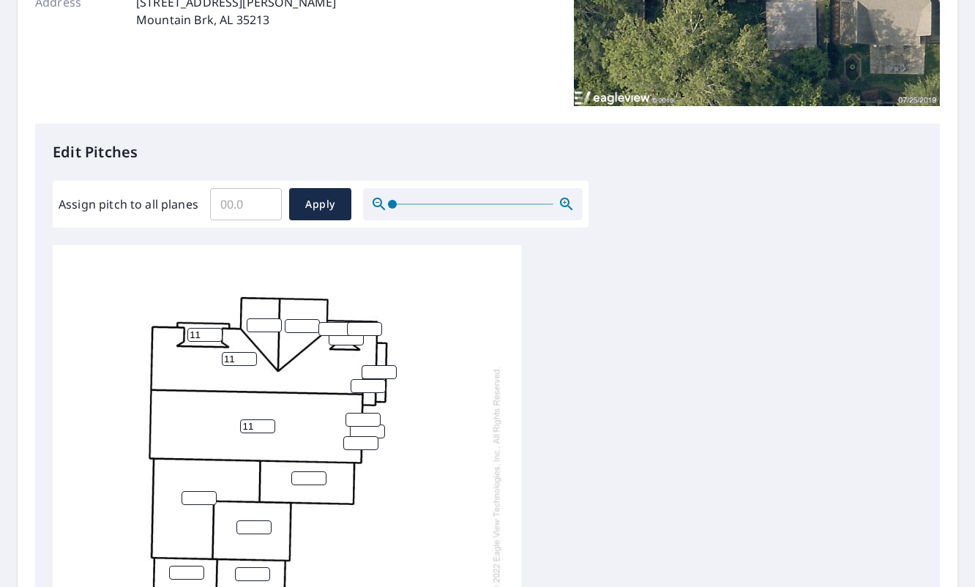
click at [261, 321] on input "number" at bounding box center [264, 325] width 35 height 14
type input "11"
click at [296, 325] on input "number" at bounding box center [302, 326] width 35 height 14
type input "11"
click at [333, 329] on input "number" at bounding box center [335, 329] width 35 height 14
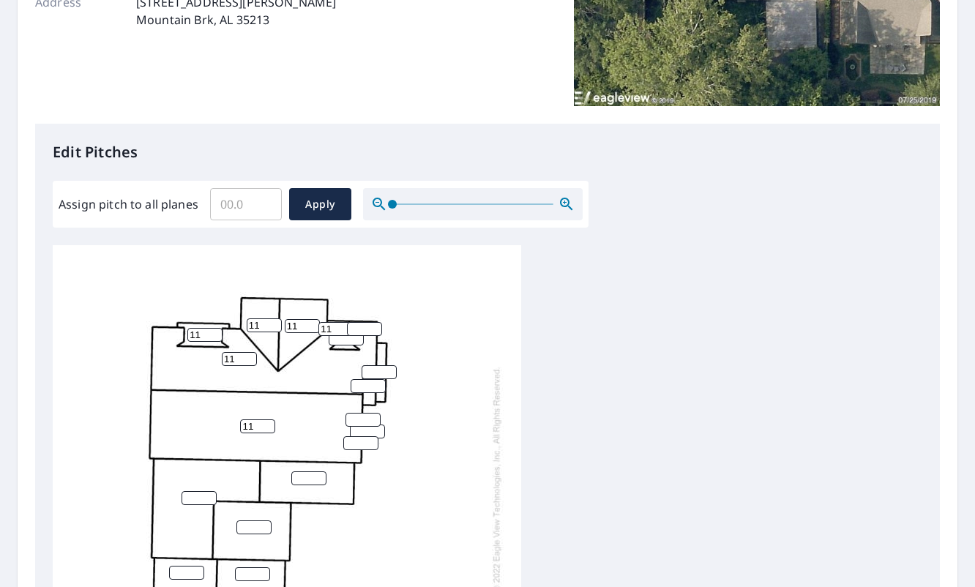
type input "11"
click at [340, 339] on input "number" at bounding box center [346, 338] width 35 height 14
type input "11"
click at [351, 332] on input "number" at bounding box center [364, 329] width 35 height 14
type input "11"
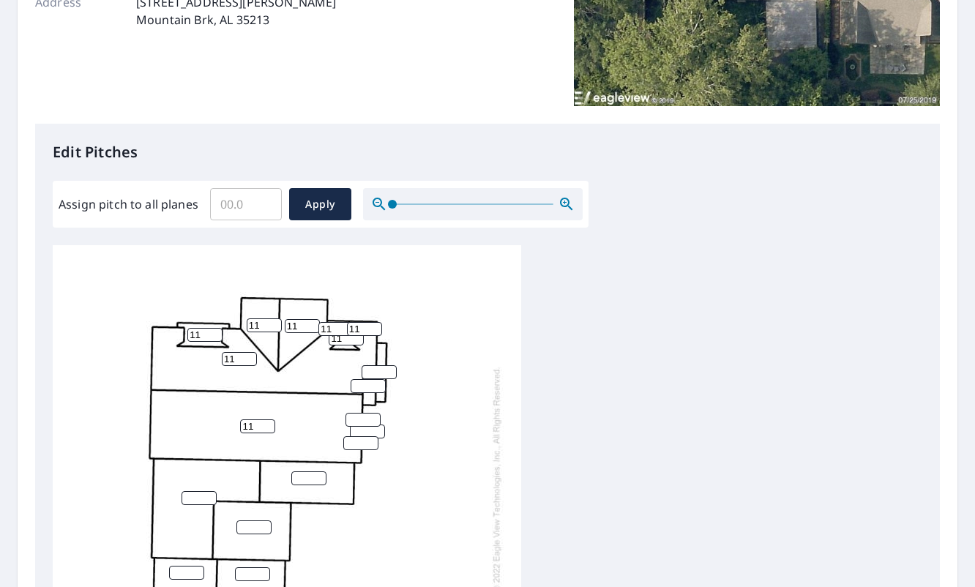
click at [364, 363] on div "11 11 11 11 11 11 11 11" at bounding box center [287, 507] width 468 height 525
click at [366, 369] on input "number" at bounding box center [378, 372] width 35 height 14
type input "11"
click at [366, 385] on input "number" at bounding box center [368, 386] width 35 height 14
type input "11"
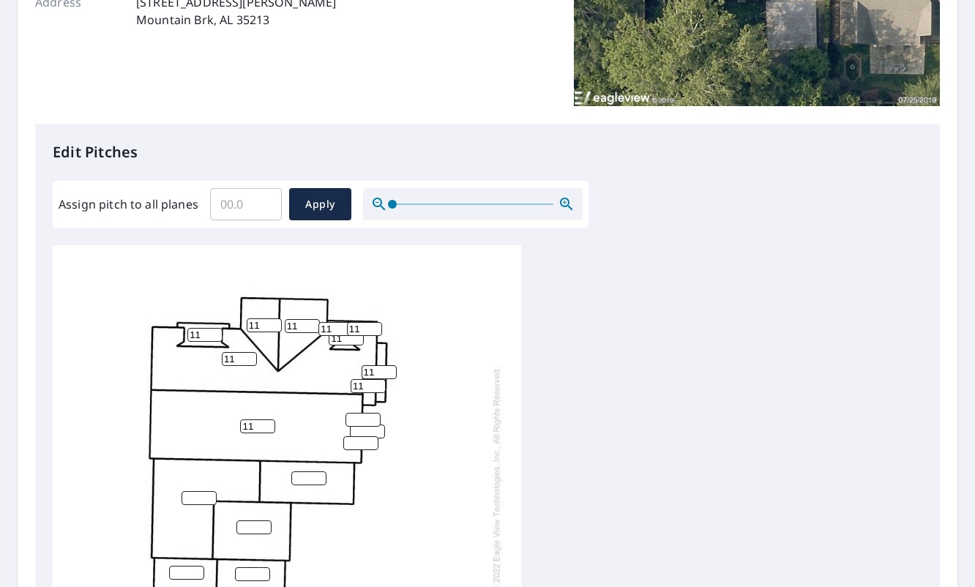
click at [366, 411] on div "11 11 11 11 11 11 11 11 11 11" at bounding box center [287, 507] width 468 height 525
click at [366, 419] on input "number" at bounding box center [362, 420] width 35 height 14
type input "11"
click at [359, 434] on input "number" at bounding box center [367, 431] width 35 height 14
type input "11"
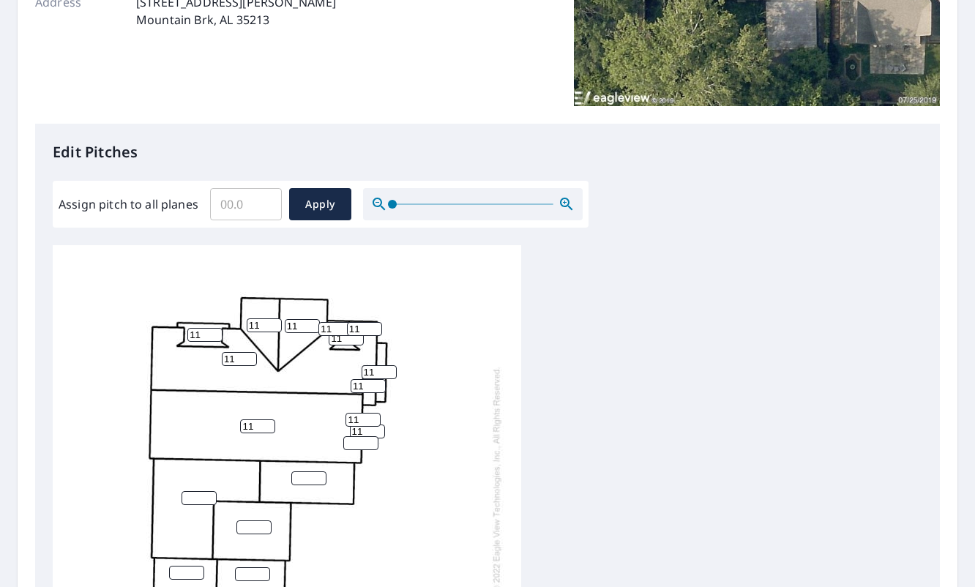
click at [359, 439] on input "number" at bounding box center [360, 443] width 35 height 14
type input "11"
click at [304, 471] on input "number" at bounding box center [308, 478] width 35 height 14
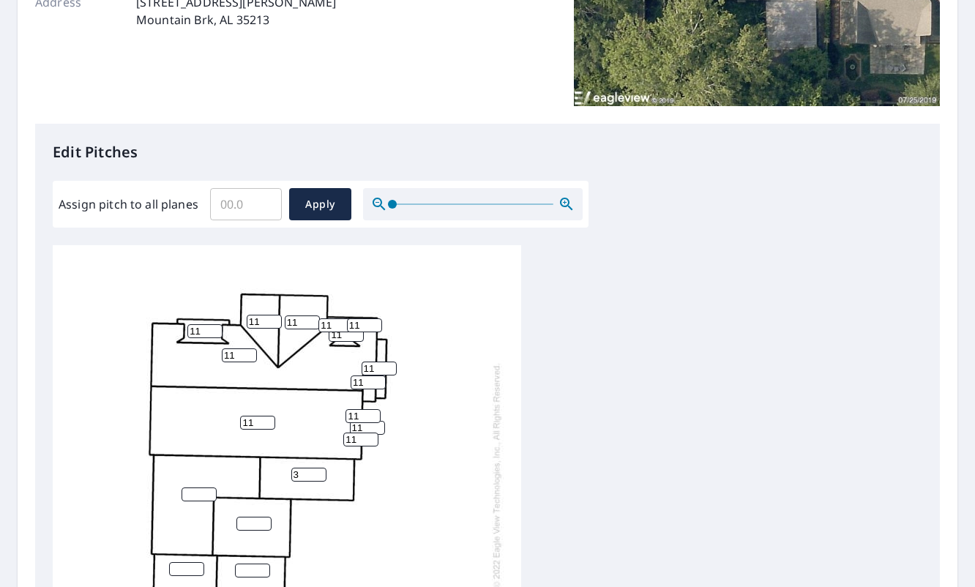
type input "3"
click at [209, 487] on input "1" at bounding box center [198, 494] width 35 height 14
click at [210, 487] on input "2" at bounding box center [198, 494] width 35 height 14
type input "3"
click at [210, 487] on input "3" at bounding box center [198, 494] width 35 height 14
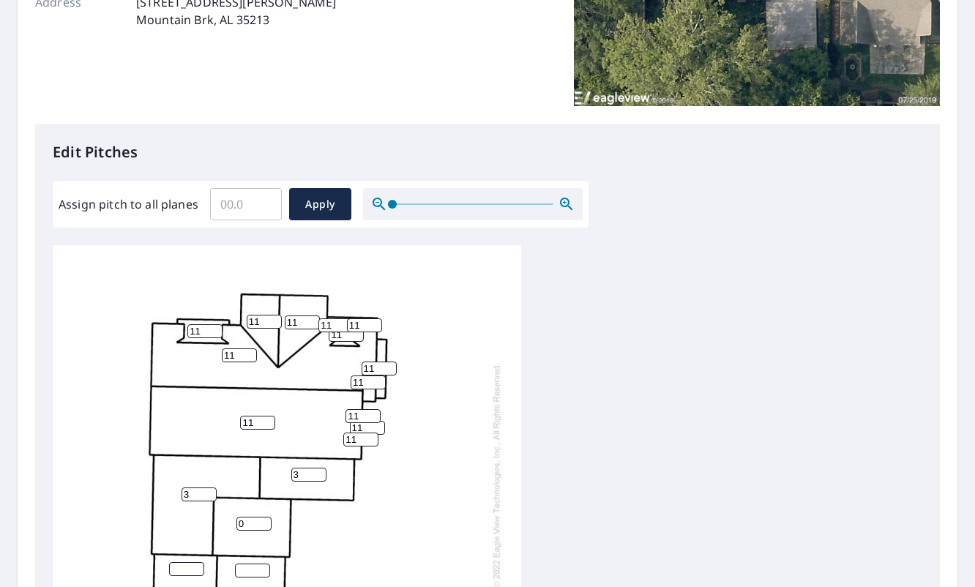
click at [258, 517] on input "0" at bounding box center [253, 524] width 35 height 14
type input "0"
type input "3"
click at [247, 563] on input "number" at bounding box center [252, 570] width 35 height 14
type input "3"
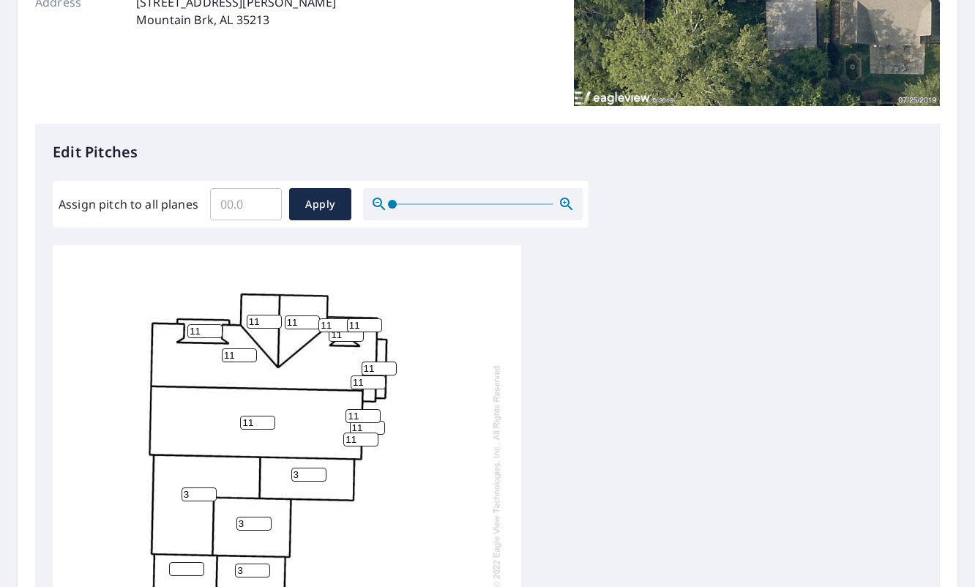
click at [190, 562] on input "number" at bounding box center [186, 569] width 35 height 14
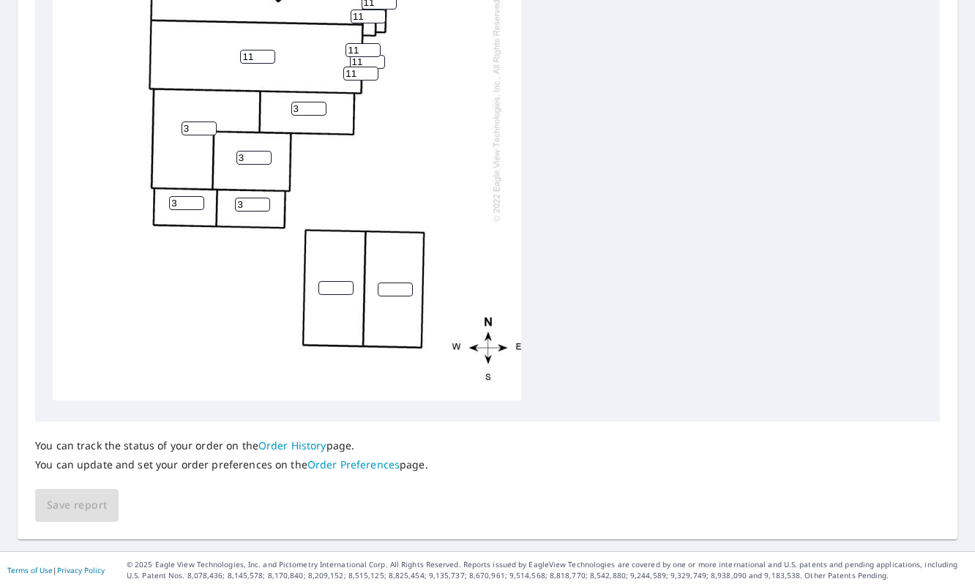
type input "3"
type input "1"
click at [345, 281] on input "1" at bounding box center [335, 288] width 35 height 14
type input "4"
click at [392, 282] on input "number" at bounding box center [395, 289] width 35 height 14
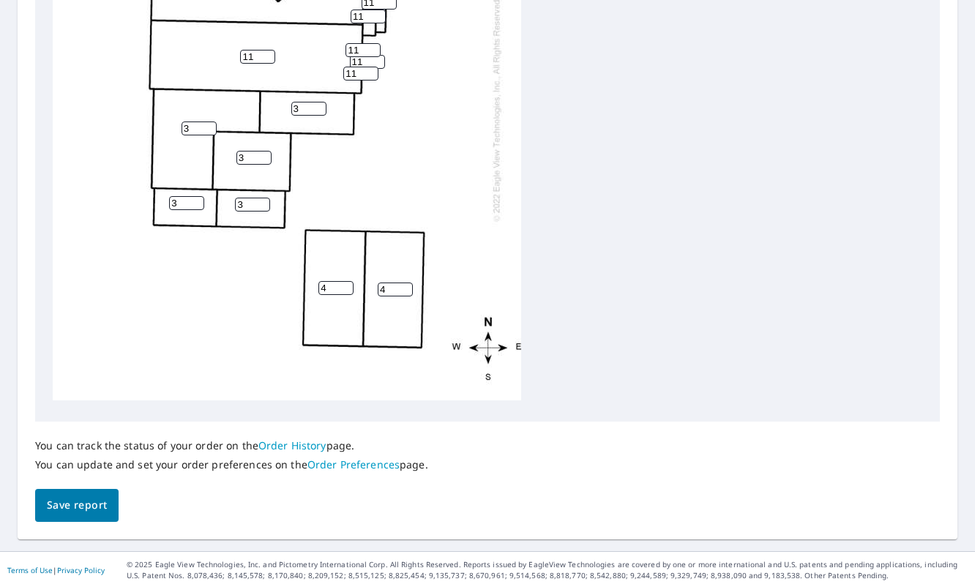
type input "4"
click at [70, 507] on span "Save report" at bounding box center [77, 505] width 60 height 18
click at [614, 142] on div "11 11 3 4 4 3 3 3 3 11 11 11 11 11 11 11 11 11 11 11" at bounding box center [487, 141] width 869 height 525
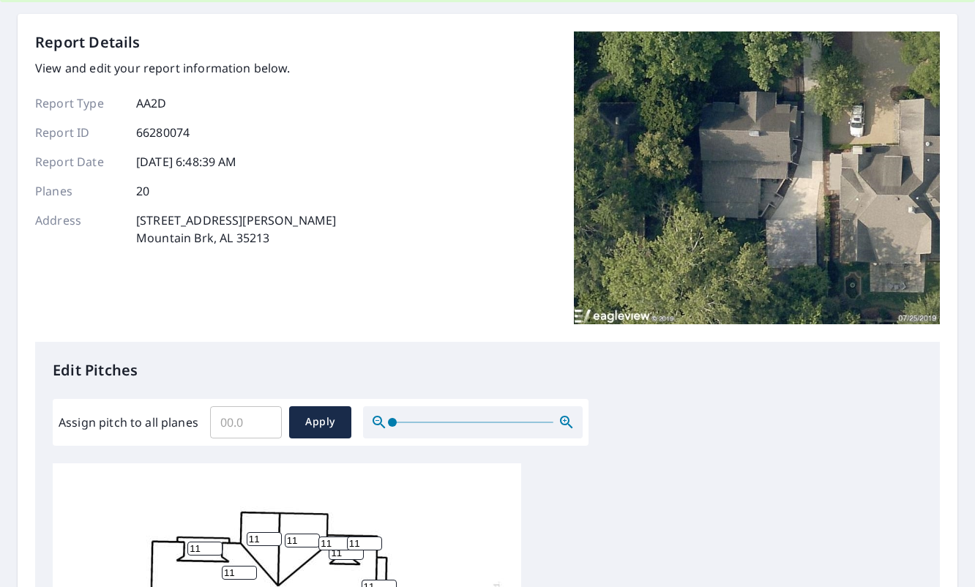
scroll to position [0, 0]
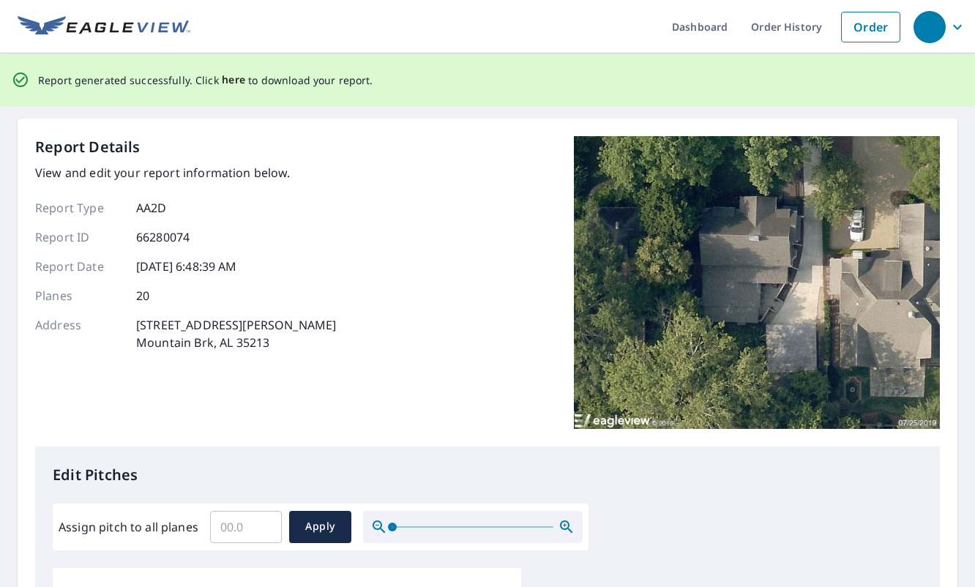
click at [222, 79] on span "here" at bounding box center [234, 80] width 24 height 18
